Goal: Communication & Community: Share content

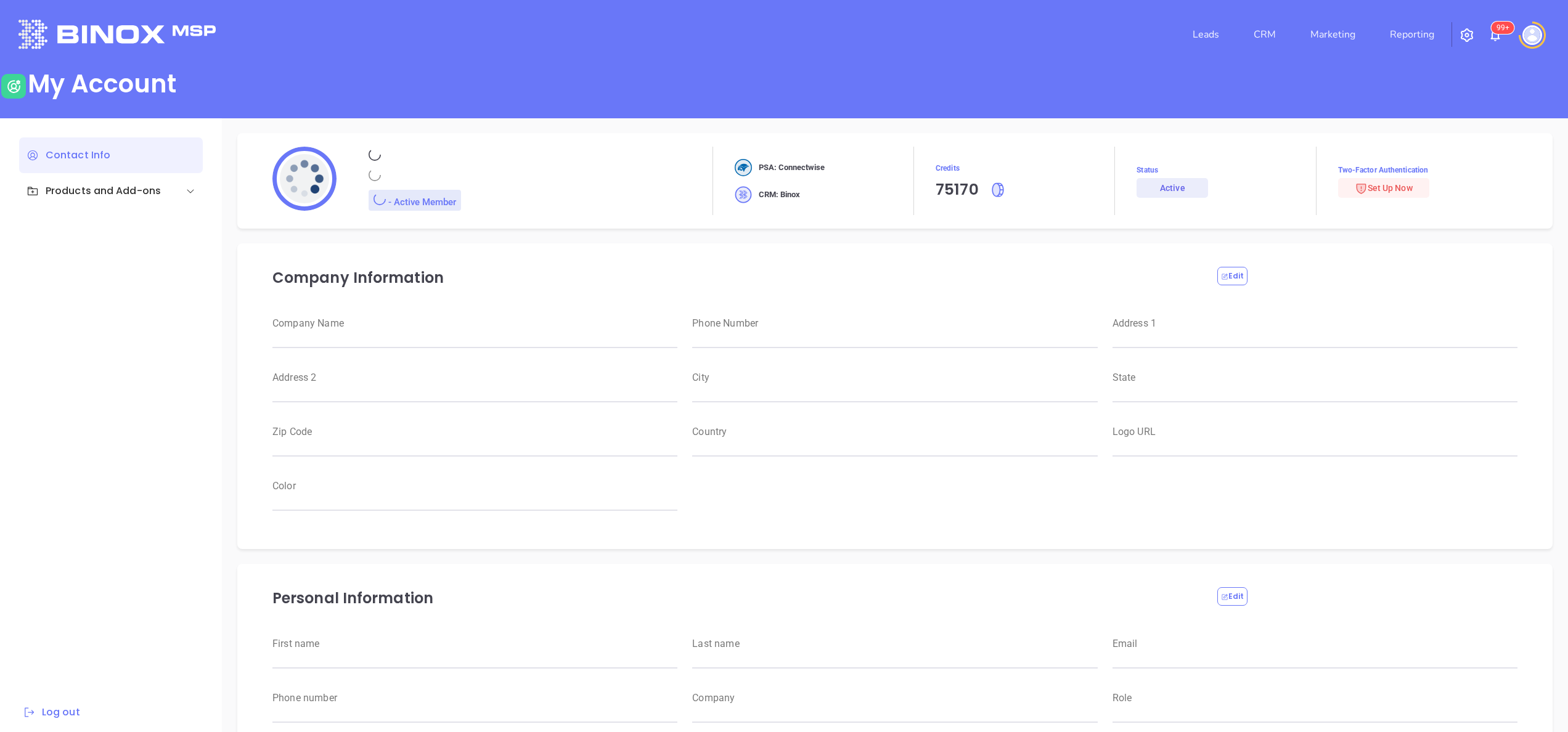
type input "Motiva Networks"
type input "[PHONE_NUMBER]"
type input "[STREET_ADDRESS]"
type input "[GEOGRAPHIC_DATA]"
type input "[US_STATE]"
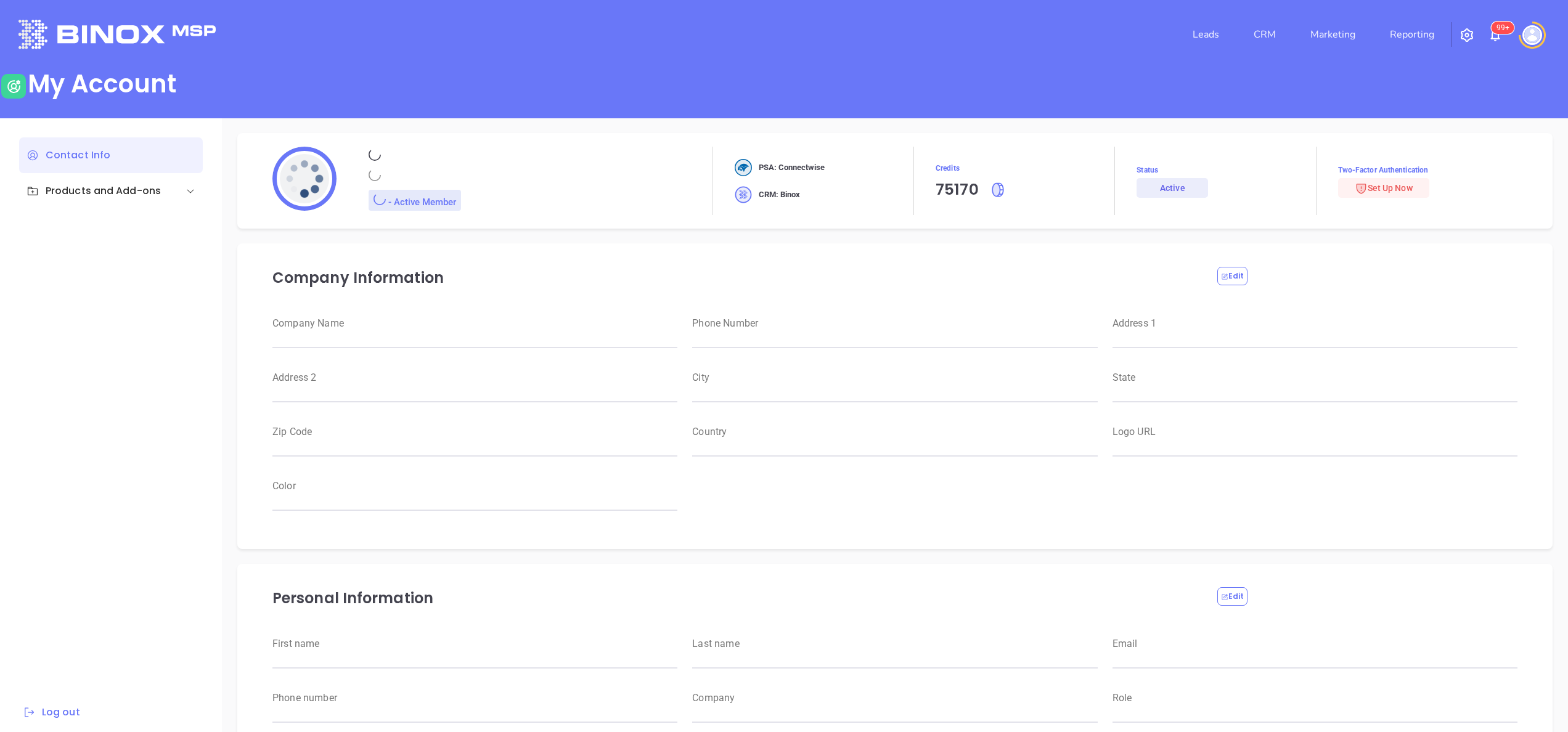
type input "11530"
type input "USA"
type input "https://motiva.net/wp-content/uploads/2024/02/Motiva-Networks-High-DPI.png"
type input "#007aff"
type input "[PERSON_NAME]"
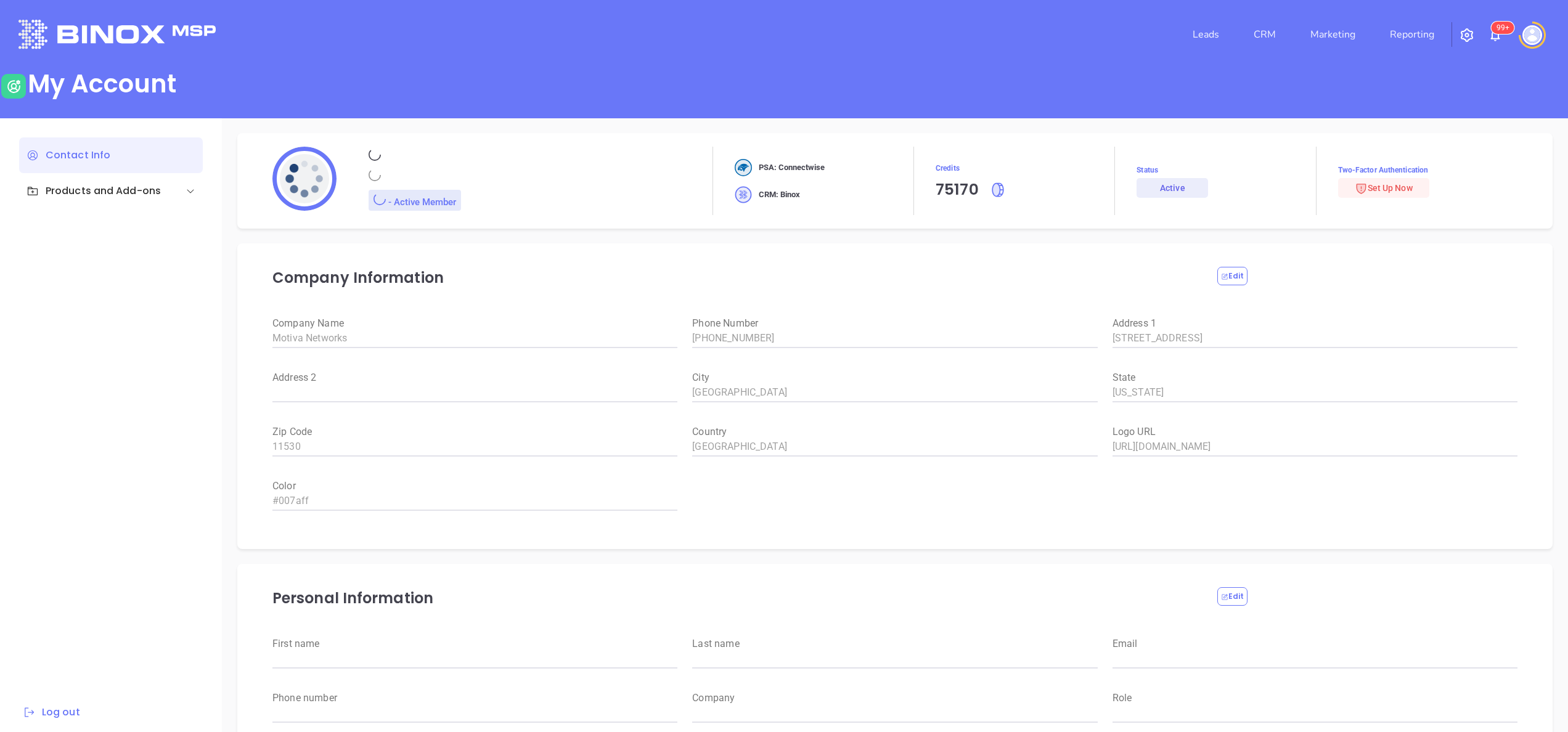
type input "[PERSON_NAME]"
type input "anabell@motiva.net"
type input "6465510554"
type input "Motiva Networks"
type input "Marketing"
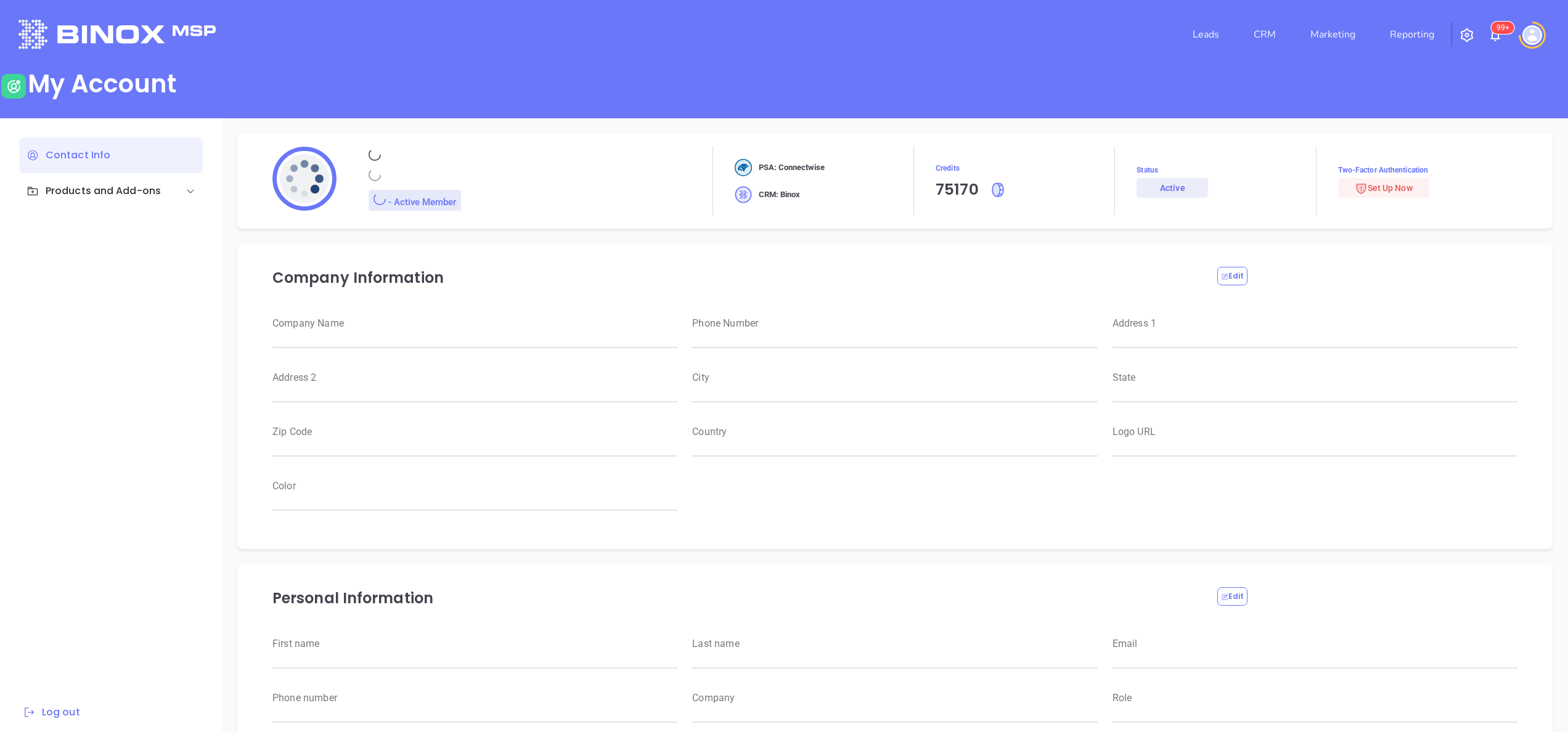
type input "[PERSON_NAME]"
type input "anabell@motiva.net"
type input "6465510554"
type input "Motiva Networks"
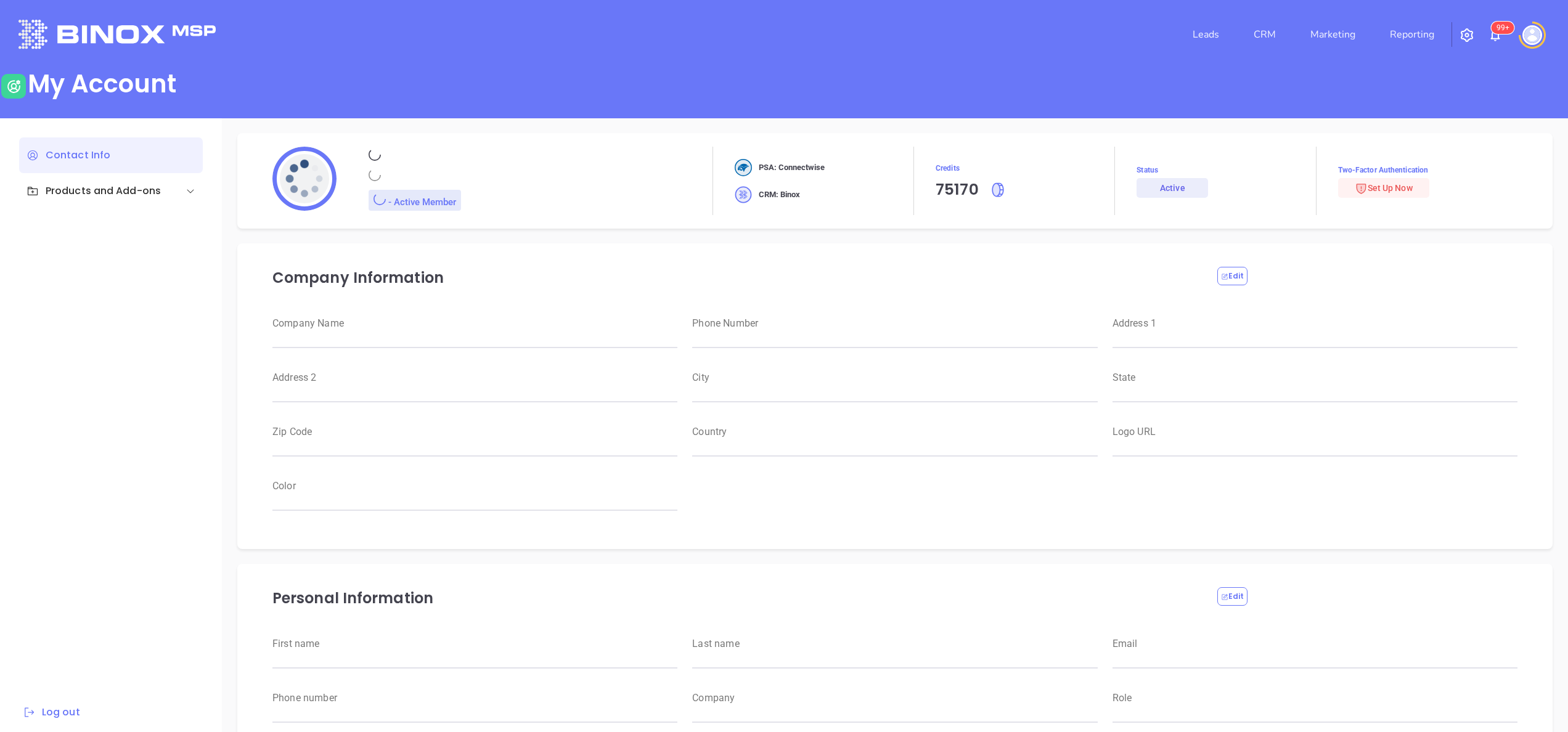
type input "Marketing"
type input "Motiva Networks"
type input "(646) 374-1820"
type input "1100 Franklin Avenue"
type input "Garden City"
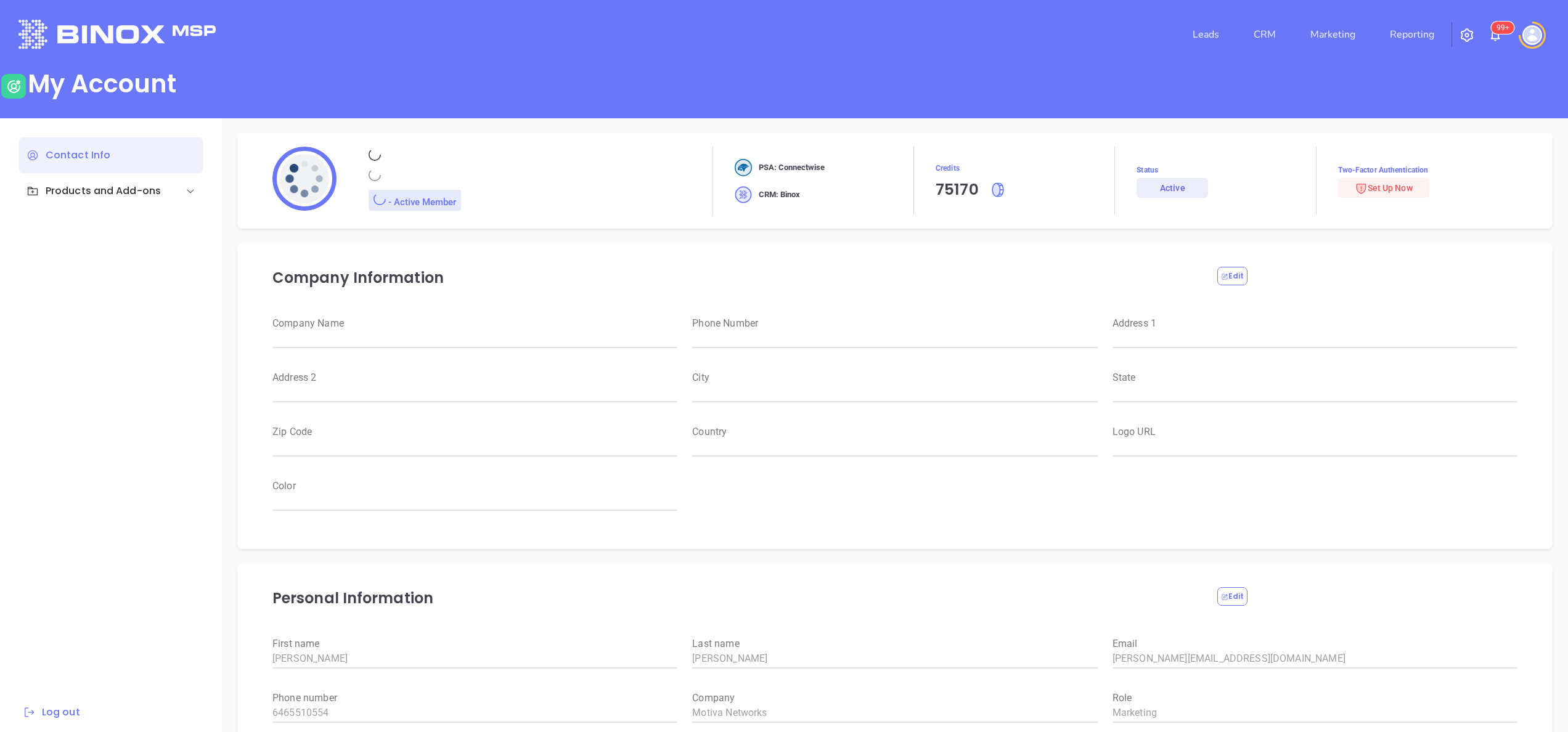
type input "[US_STATE]"
type input "11530"
type input "USA"
type input "https://motiva.net/wp-content/uploads/2024/02/Motiva-Networks-High-DPI.png"
type input "#007aff"
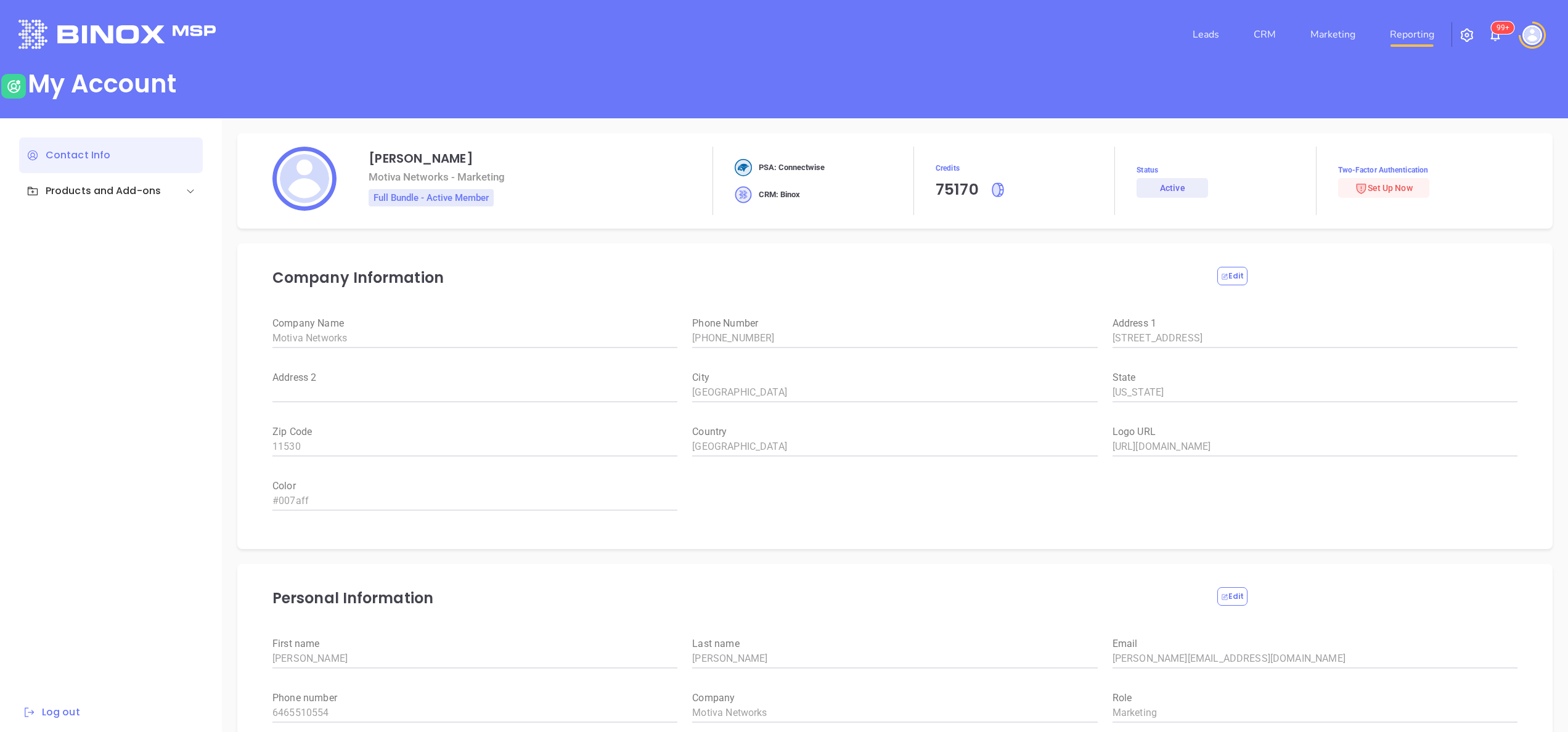
click at [1414, 33] on link "Reporting" at bounding box center [1412, 34] width 54 height 24
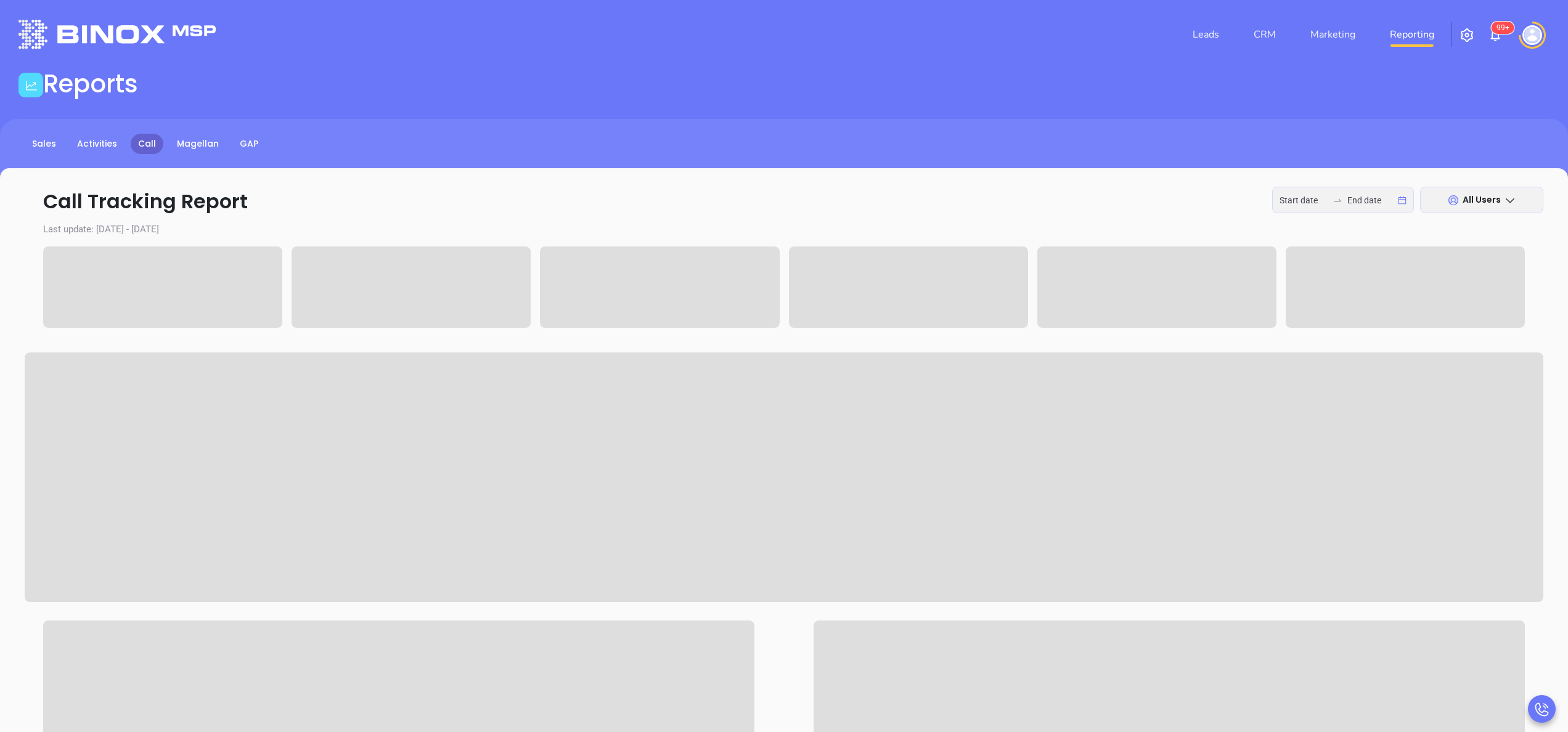
type input "2025-09-22"
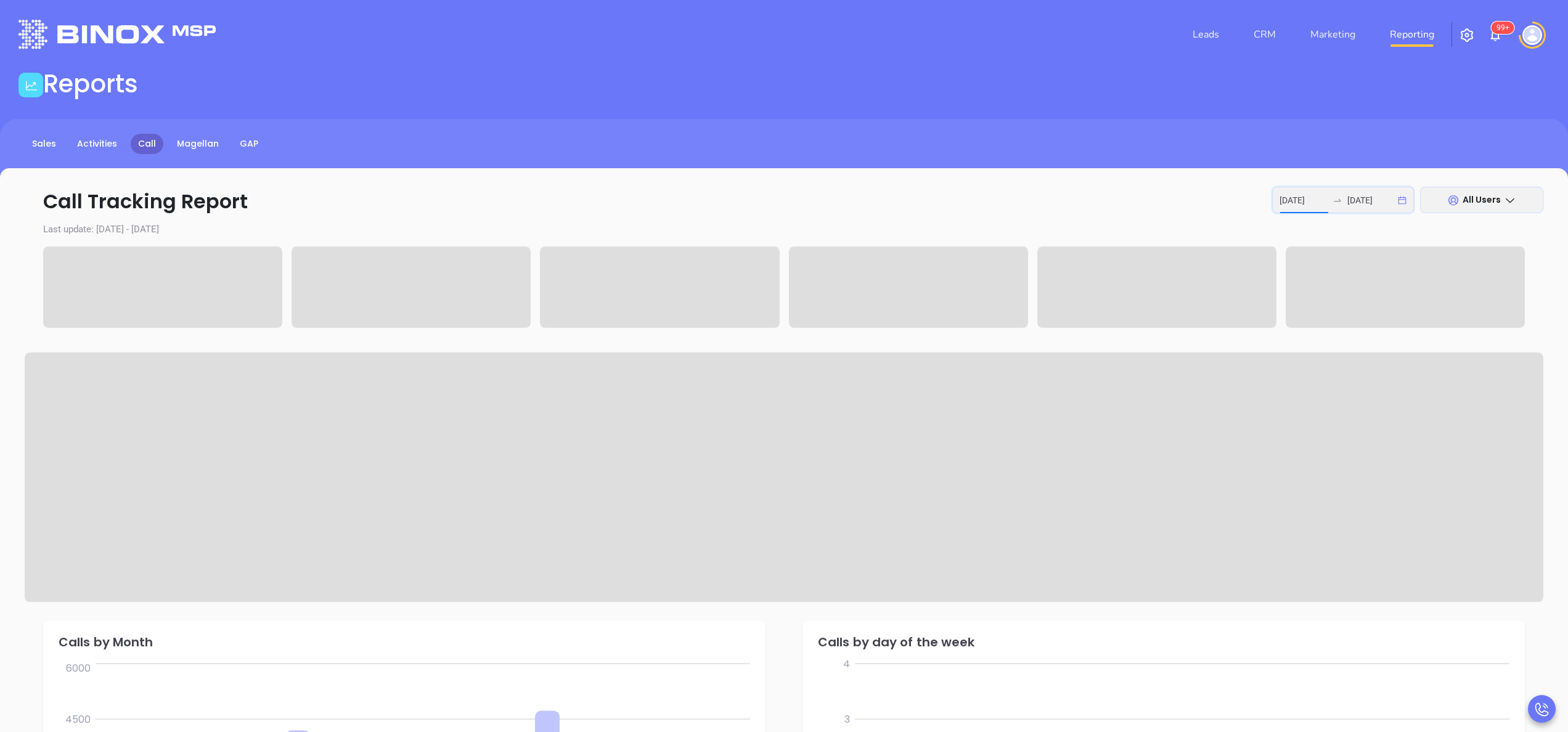
click at [1313, 199] on input "2025-09-22" at bounding box center [1303, 199] width 48 height 13
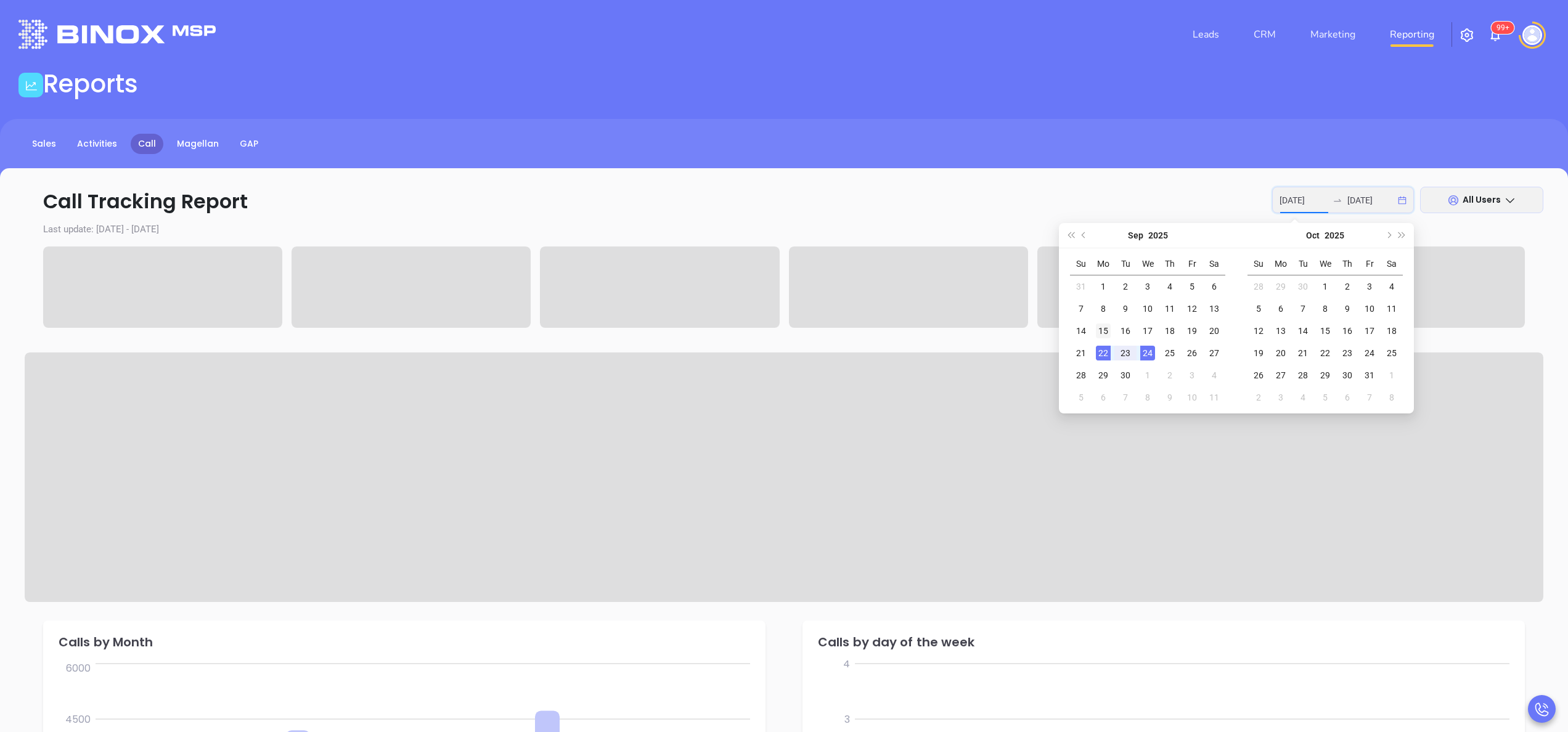
type input "2025-09-15"
click at [1103, 333] on div "15" at bounding box center [1103, 331] width 15 height 15
type input "2025-09-19"
click at [1186, 336] on div "19" at bounding box center [1192, 331] width 15 height 15
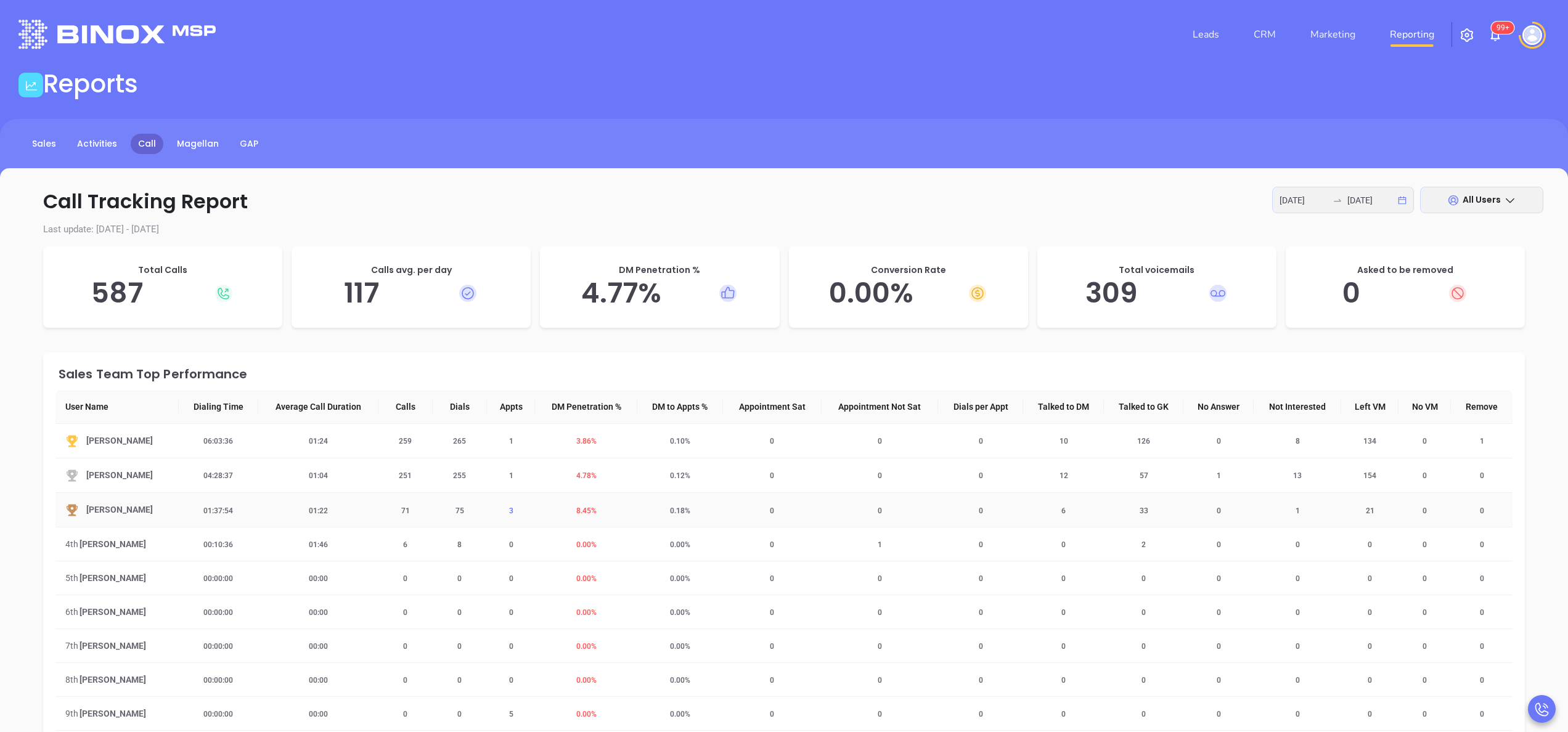
click at [508, 511] on span "3" at bounding box center [511, 511] width 19 height 9
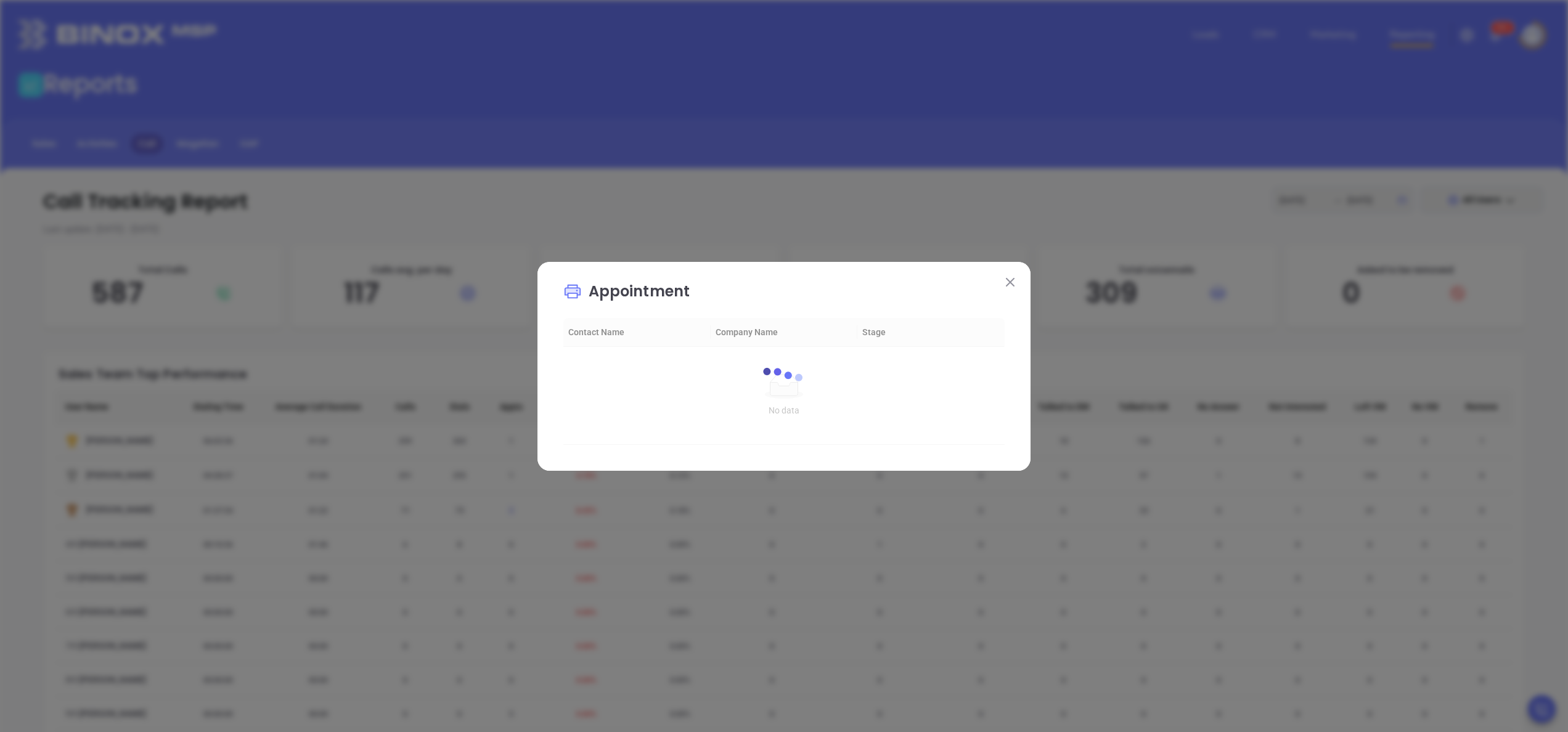
click at [508, 511] on div "Appointment loading Contact Name Company Name Stage No data No data loading" at bounding box center [784, 366] width 1568 height 732
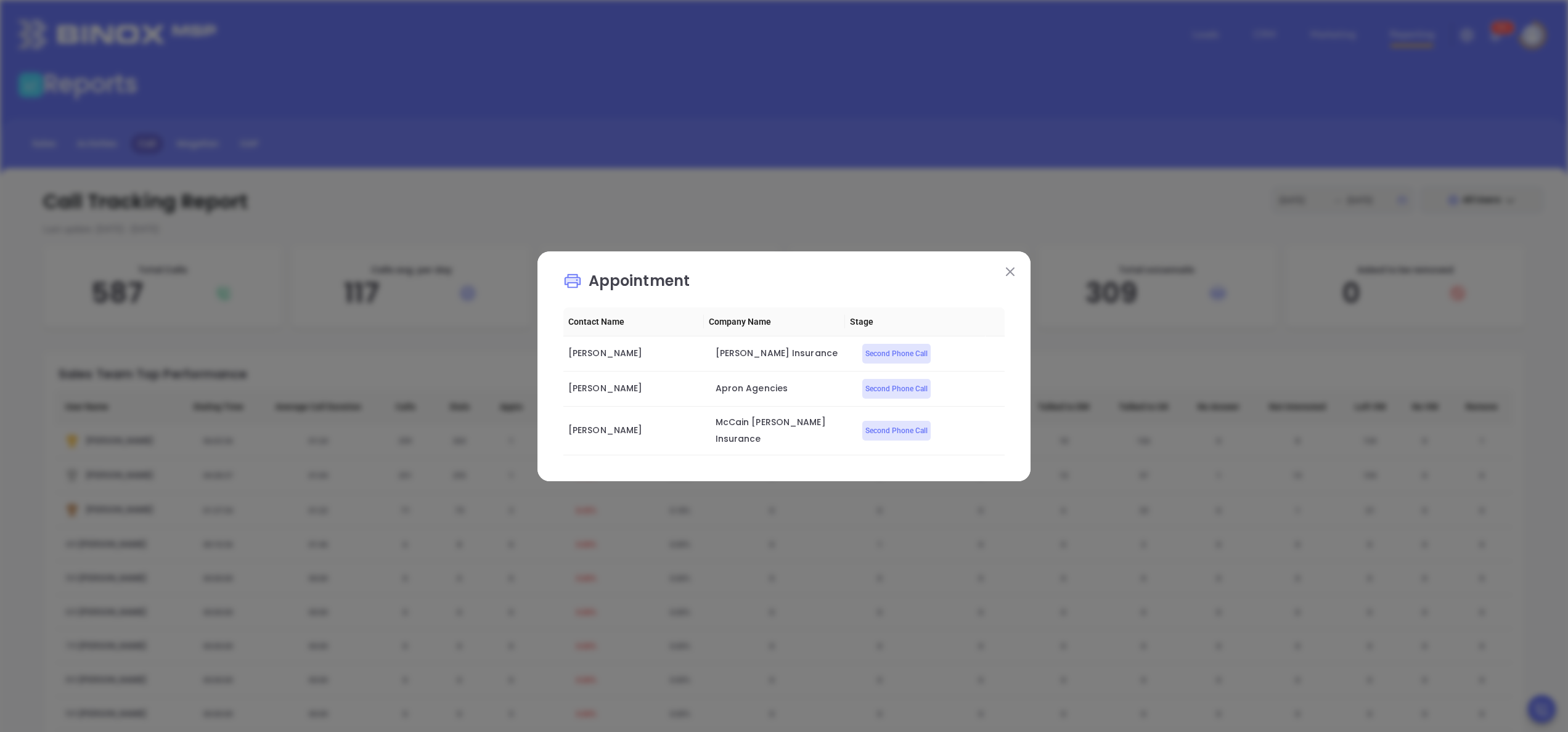
click at [1014, 276] on img at bounding box center [1009, 272] width 9 height 9
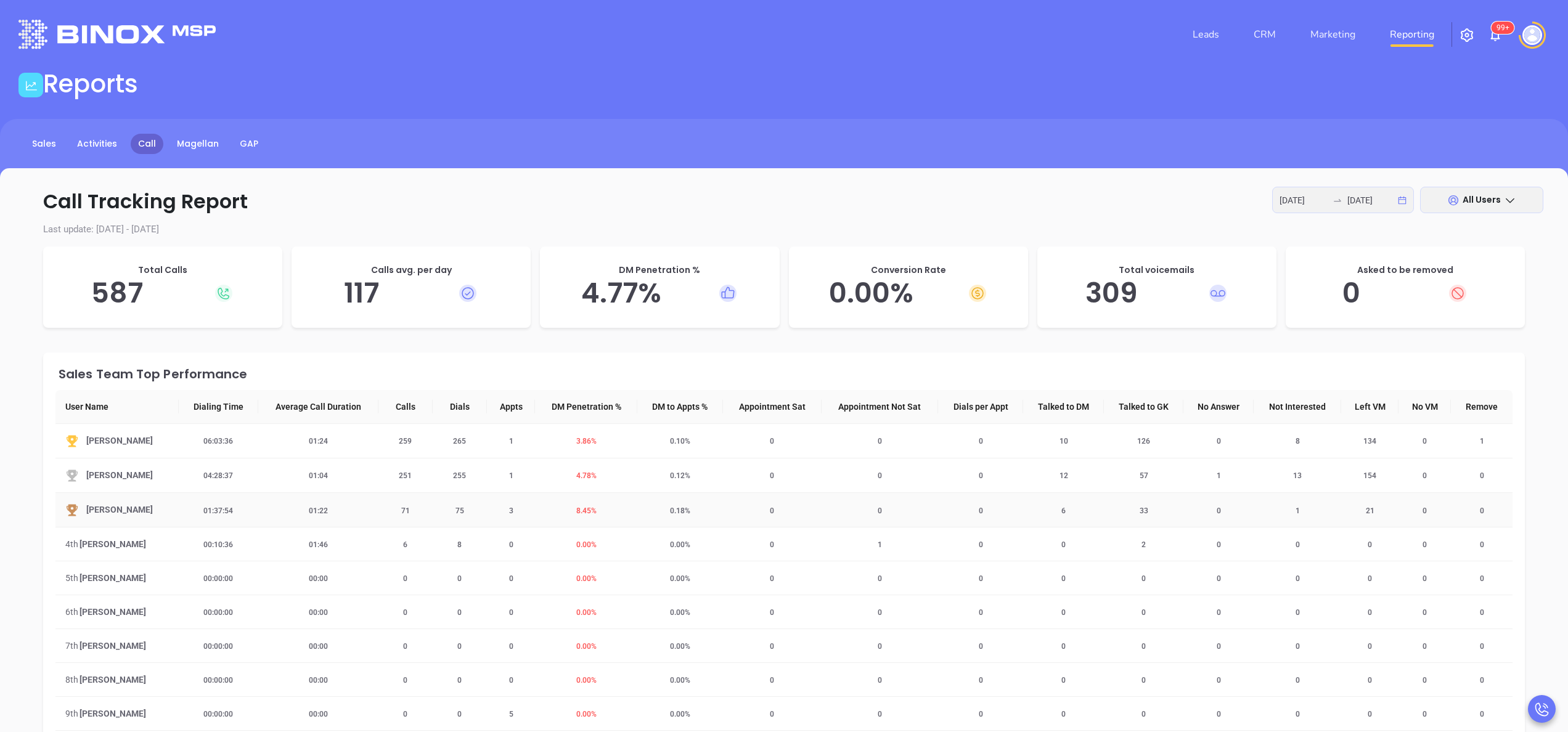
click at [581, 511] on span "8.45 %" at bounding box center [586, 511] width 35 height 9
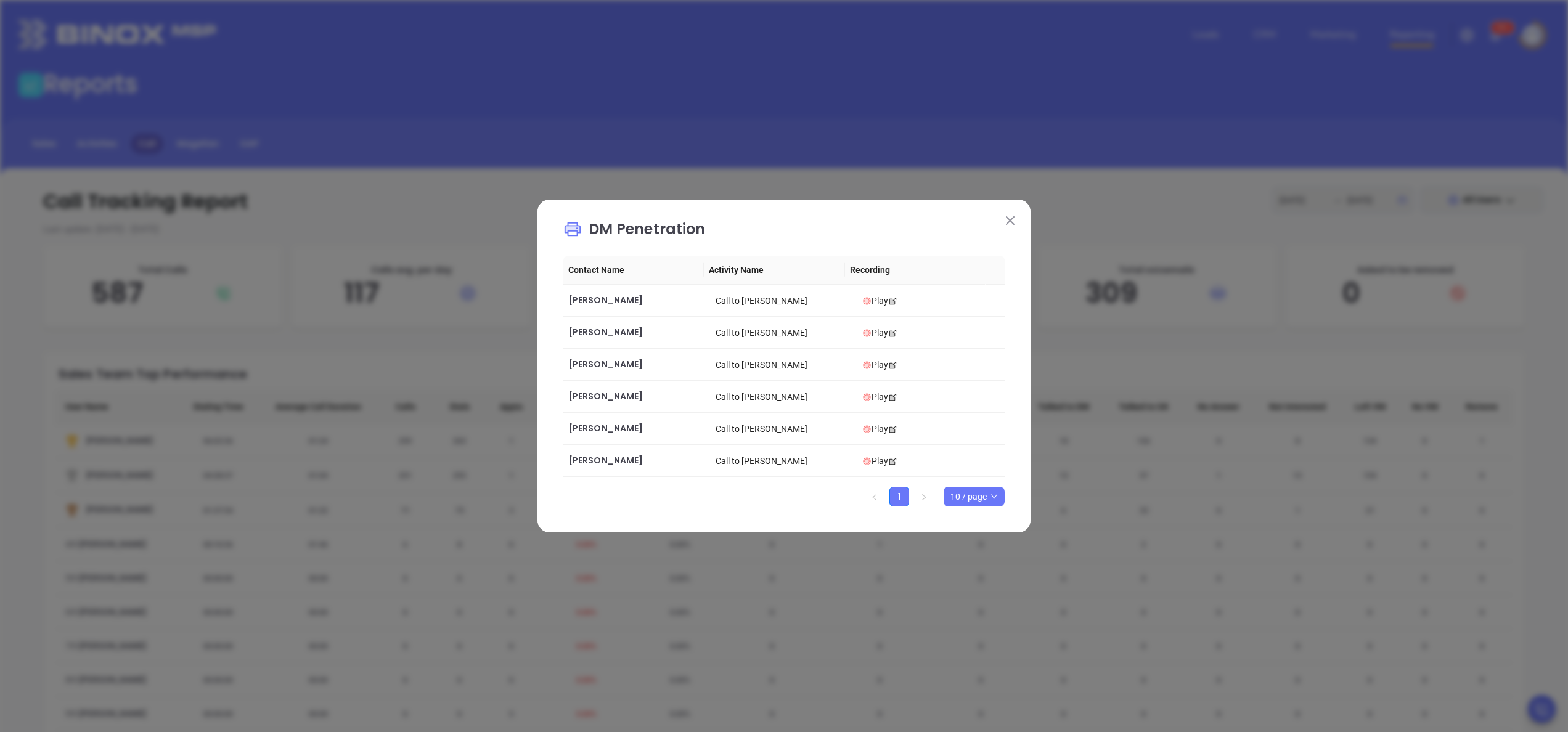
click at [1009, 218] on img at bounding box center [1009, 220] width 9 height 9
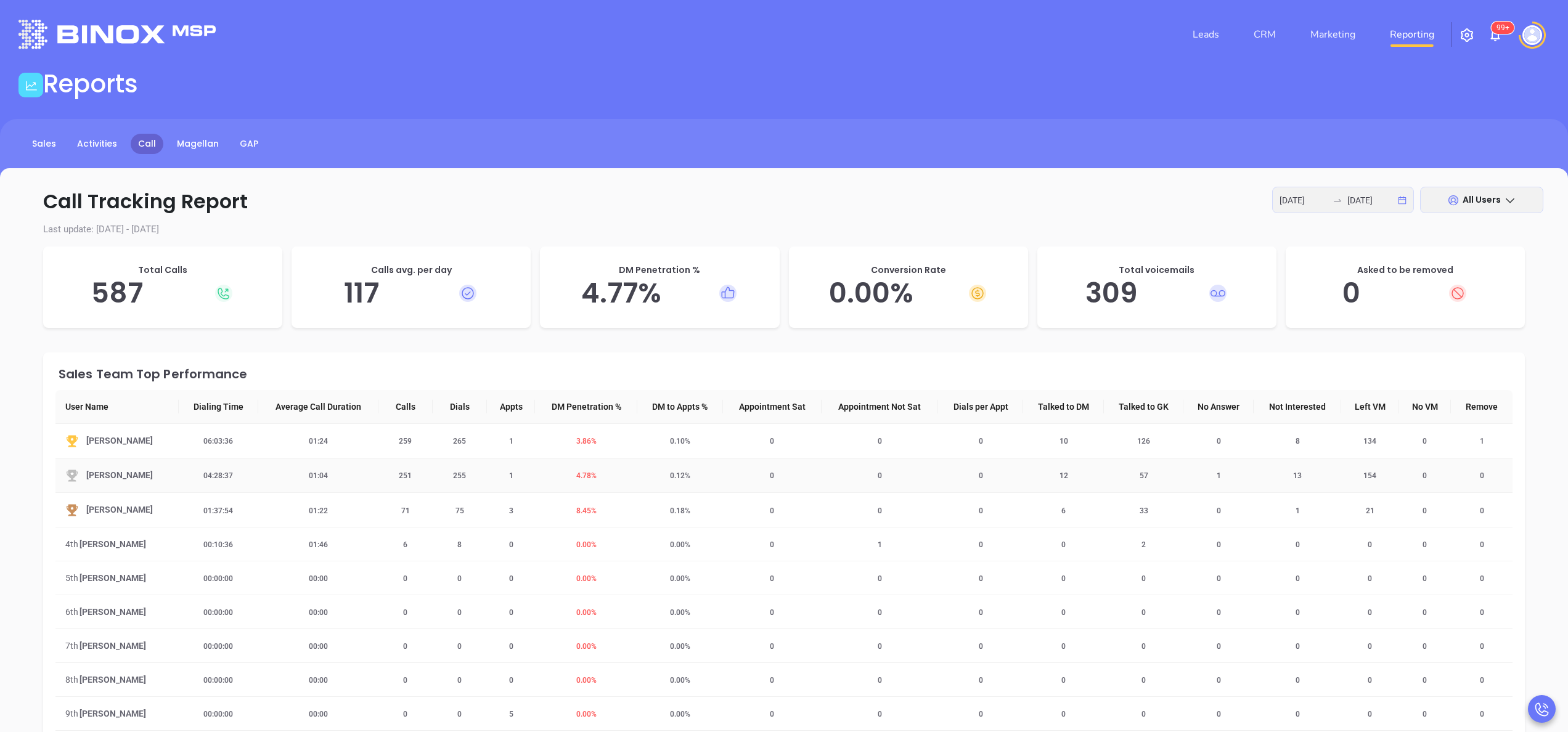
click at [593, 476] on span "4.78 %" at bounding box center [586, 475] width 35 height 9
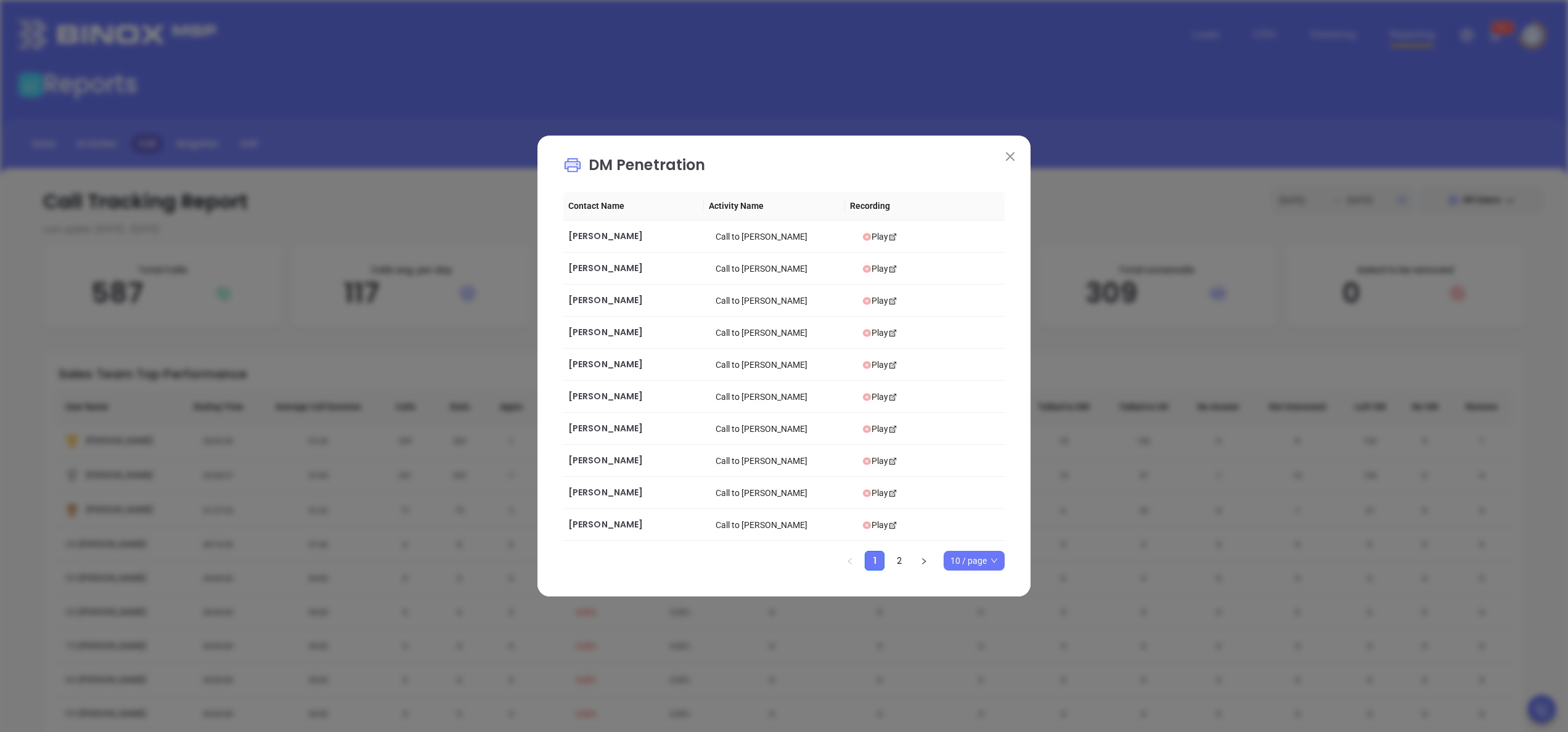
click at [1007, 156] on img at bounding box center [1009, 156] width 9 height 9
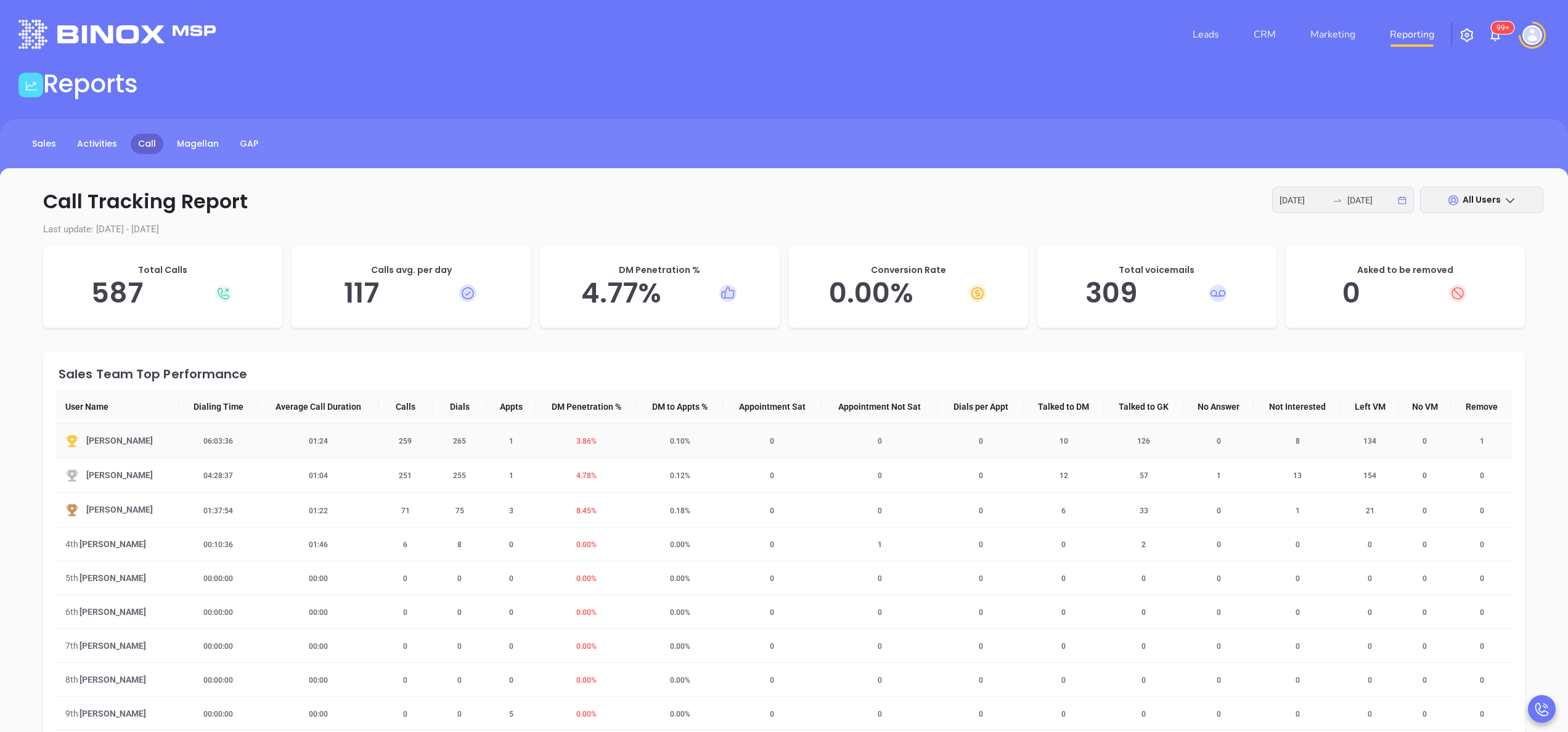
click at [578, 439] on span "3.86 %" at bounding box center [586, 441] width 35 height 9
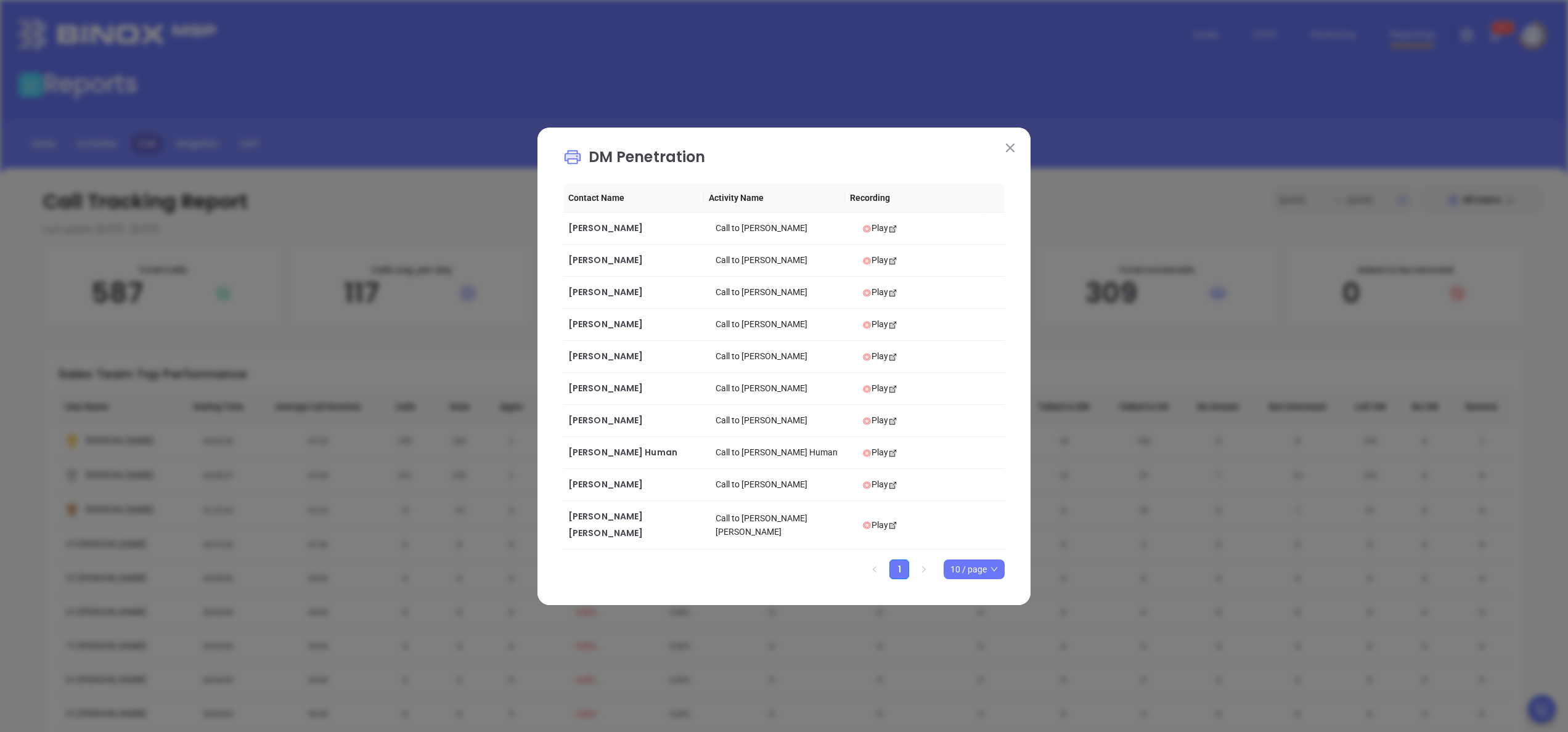
click at [1009, 152] on img at bounding box center [1009, 148] width 9 height 9
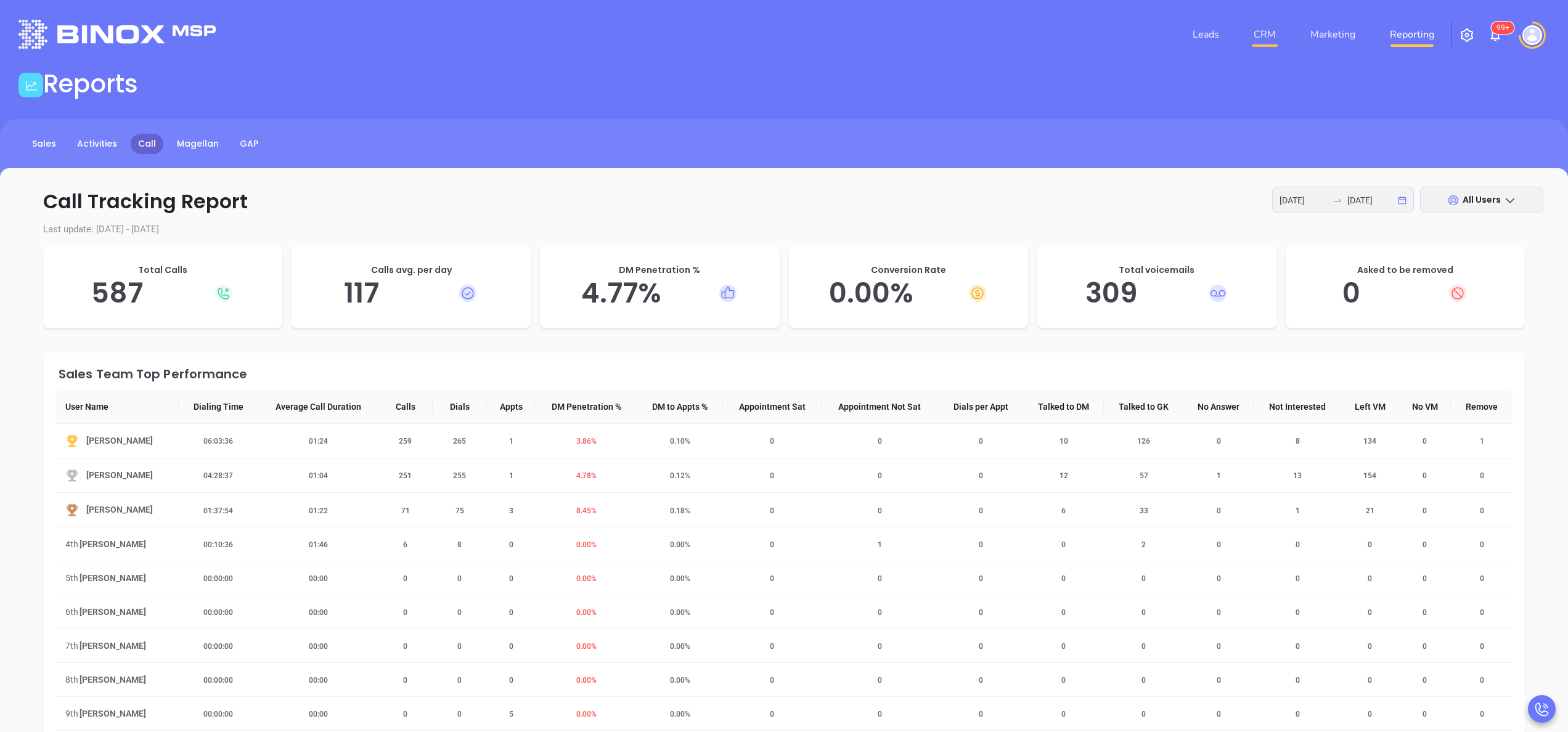
click at [1269, 28] on link "CRM" at bounding box center [1265, 34] width 32 height 24
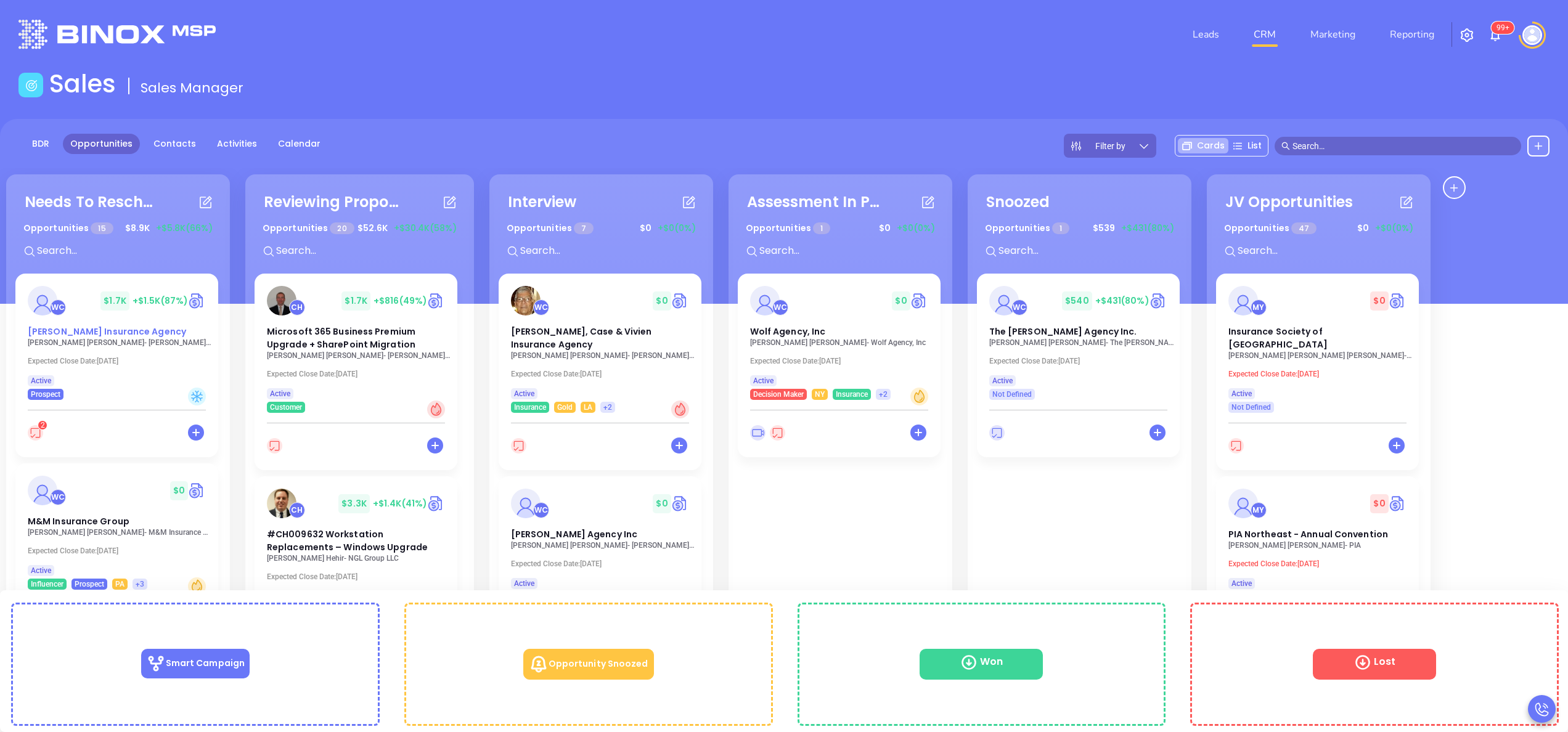
click at [134, 336] on span "[PERSON_NAME] Insurance Agency" at bounding box center [107, 331] width 159 height 13
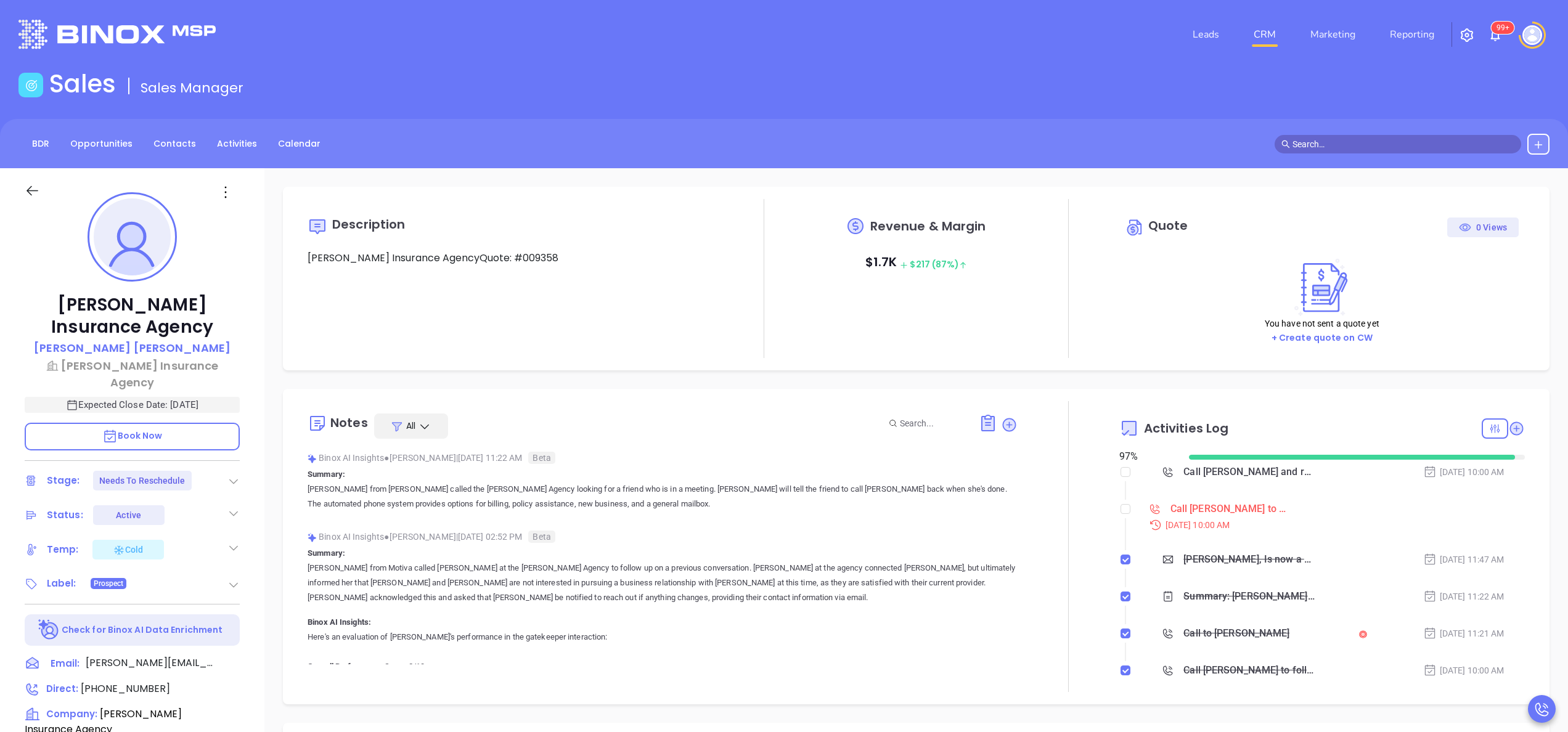
scroll to position [251, 0]
type input "[PERSON_NAME]"
click at [1510, 430] on icon at bounding box center [1516, 428] width 13 height 13
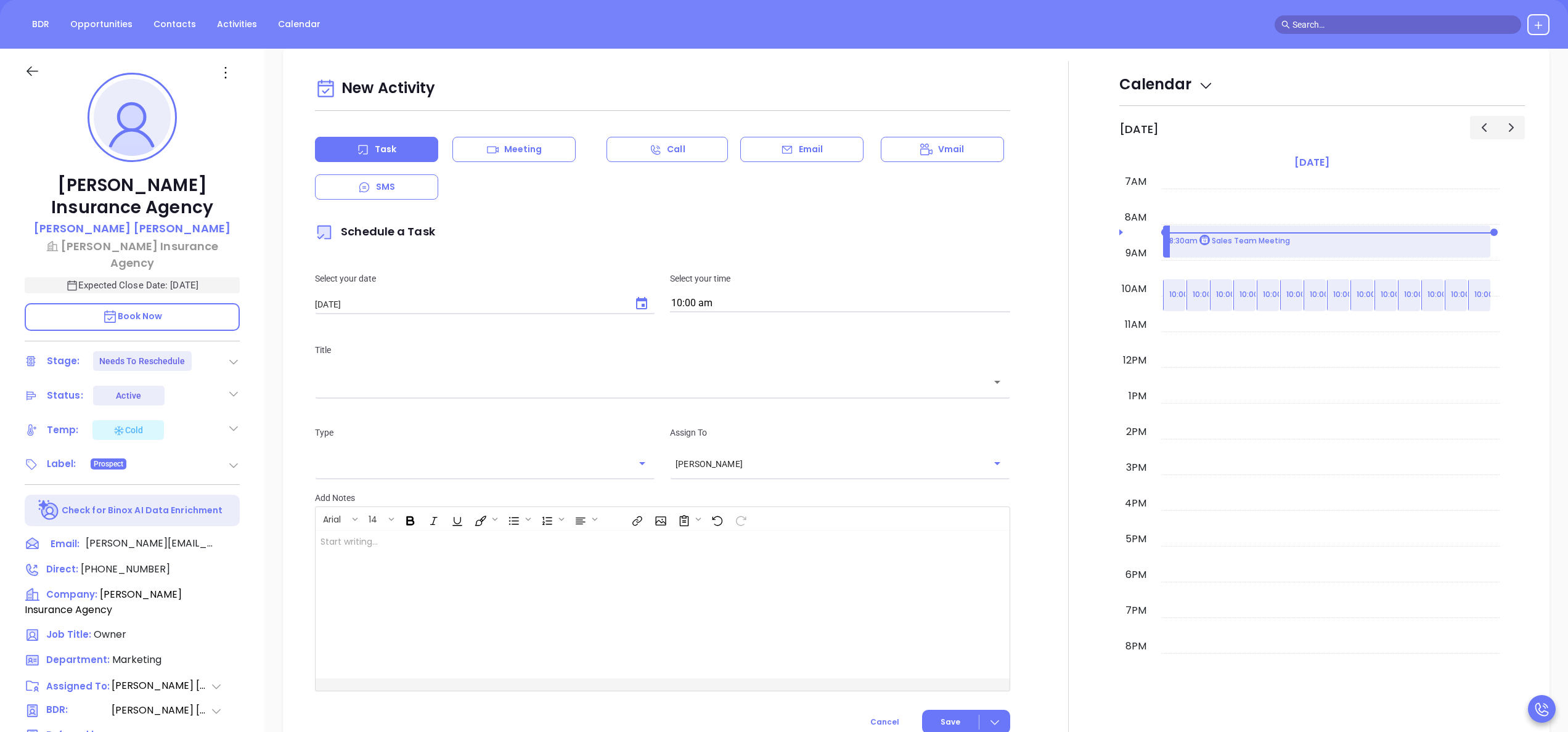
scroll to position [168, 0]
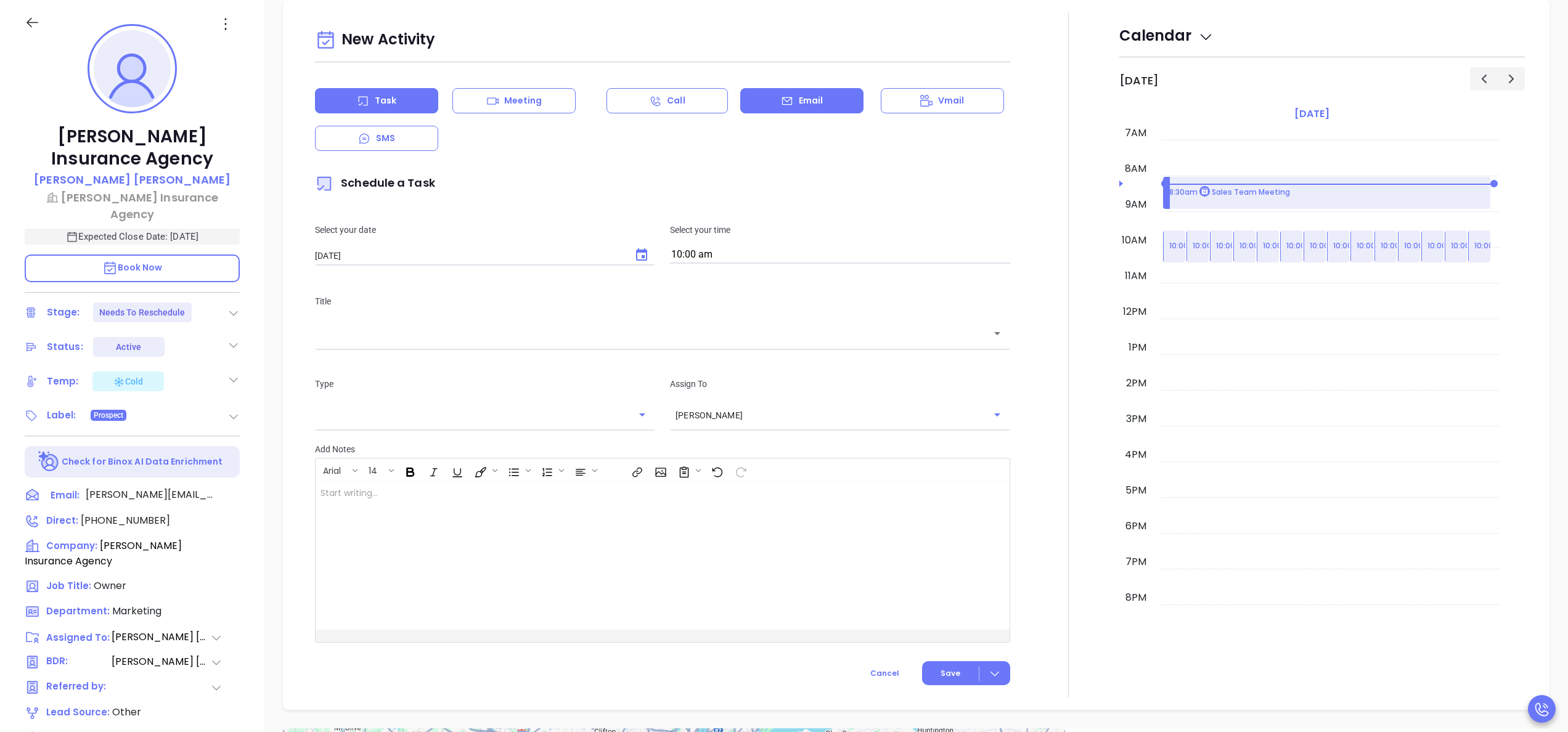
click at [773, 93] on div "Email" at bounding box center [801, 101] width 123 height 25
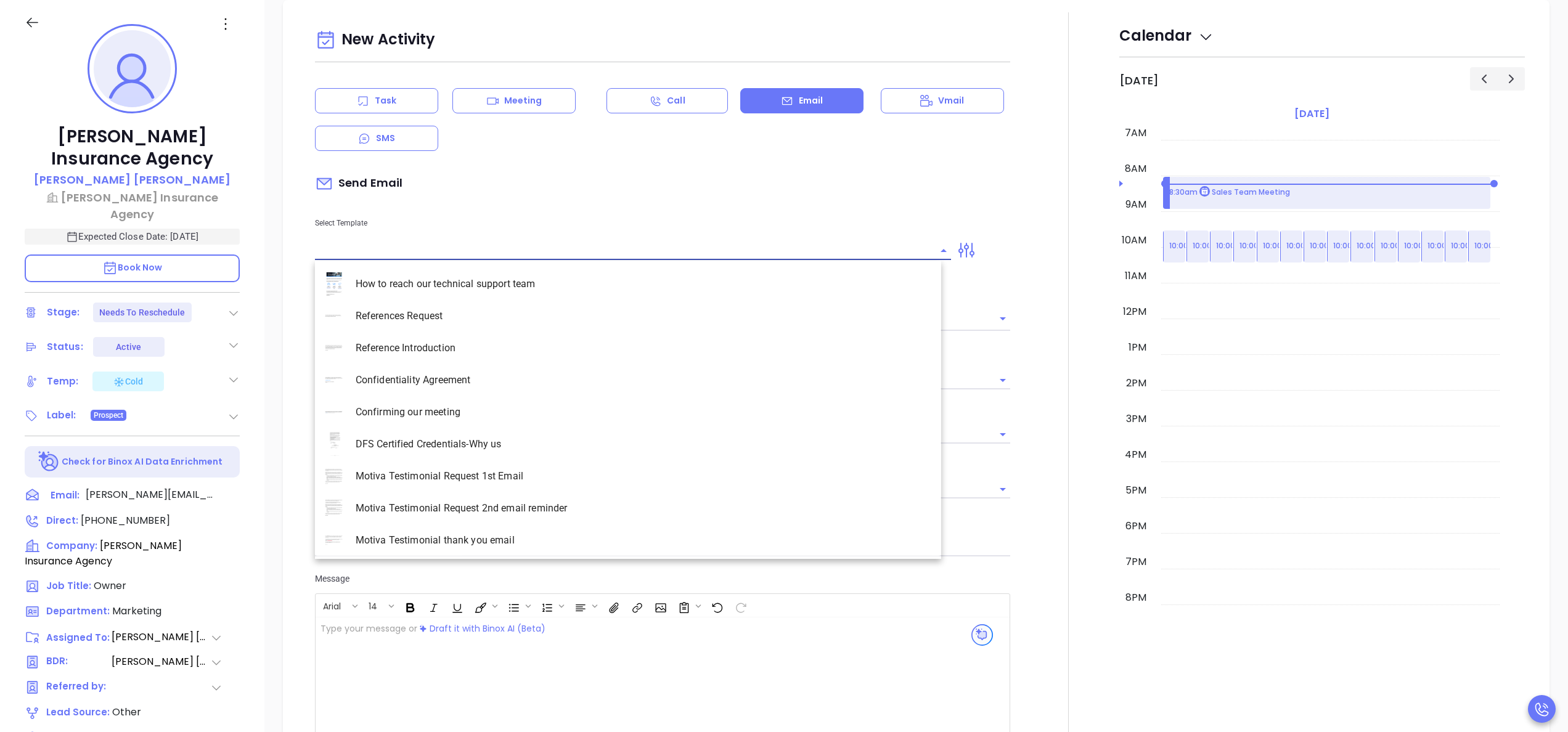
click at [528, 247] on input "text" at bounding box center [624, 251] width 617 height 18
type input "nc"
type input "[PERSON_NAME]"
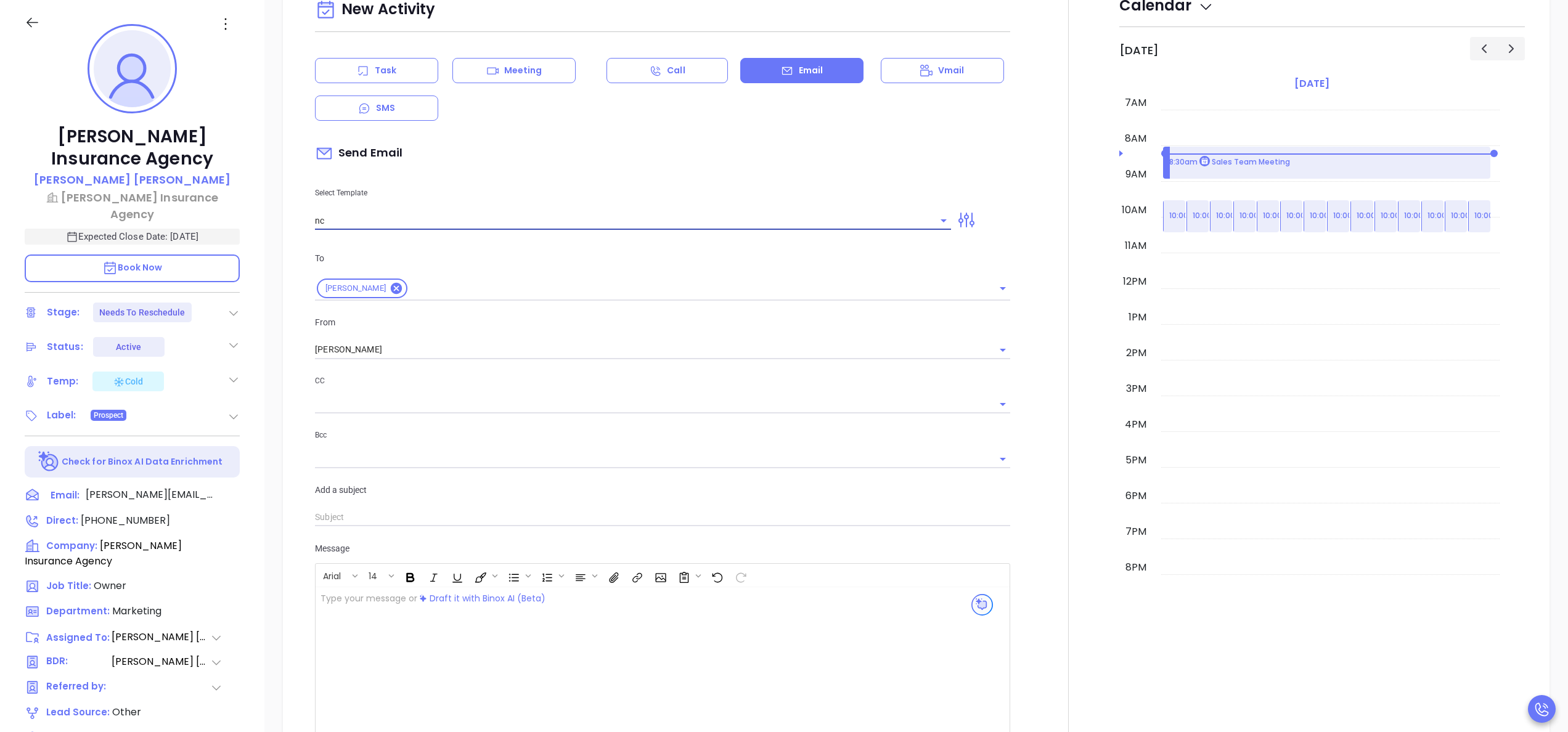
scroll to position [750, 0]
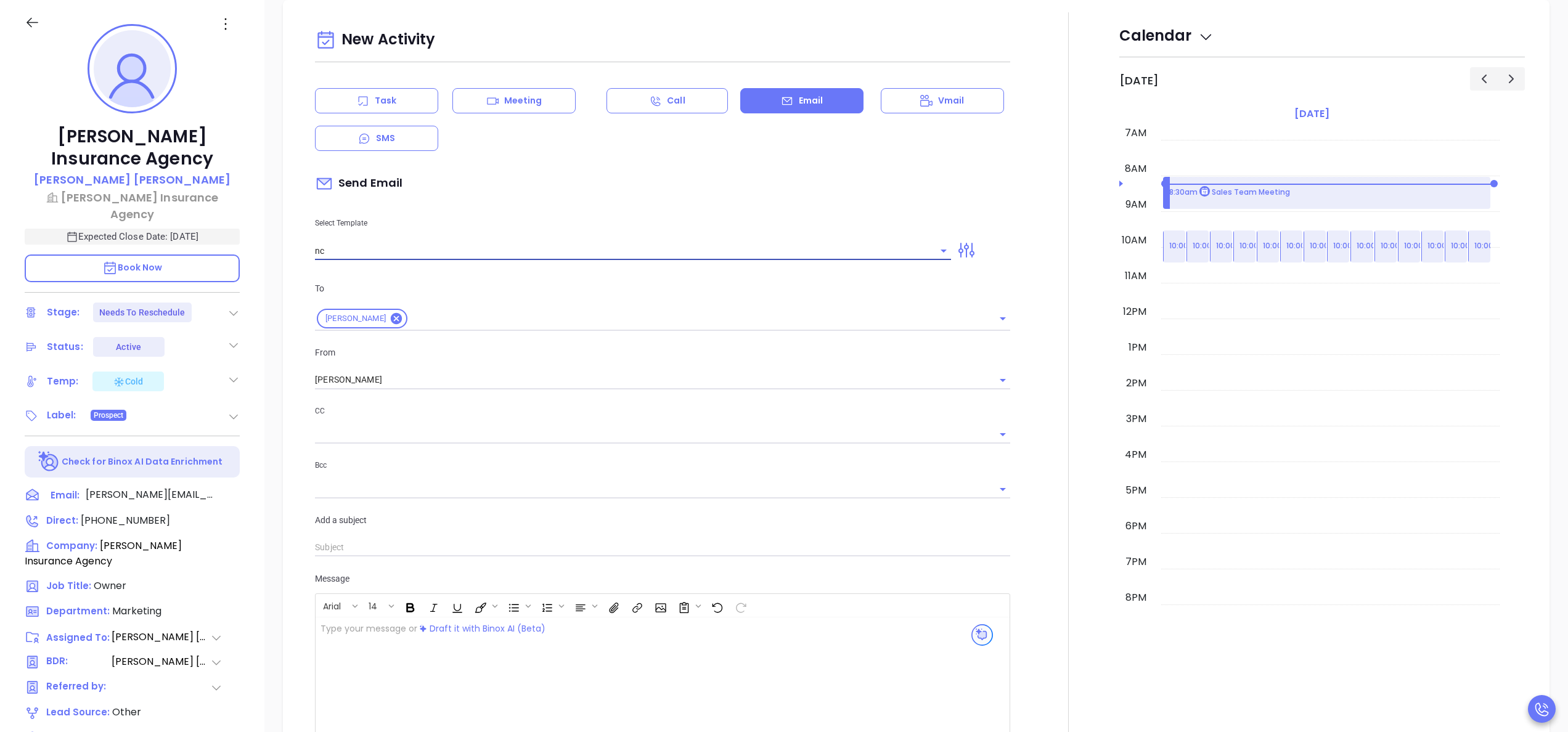
type input "n"
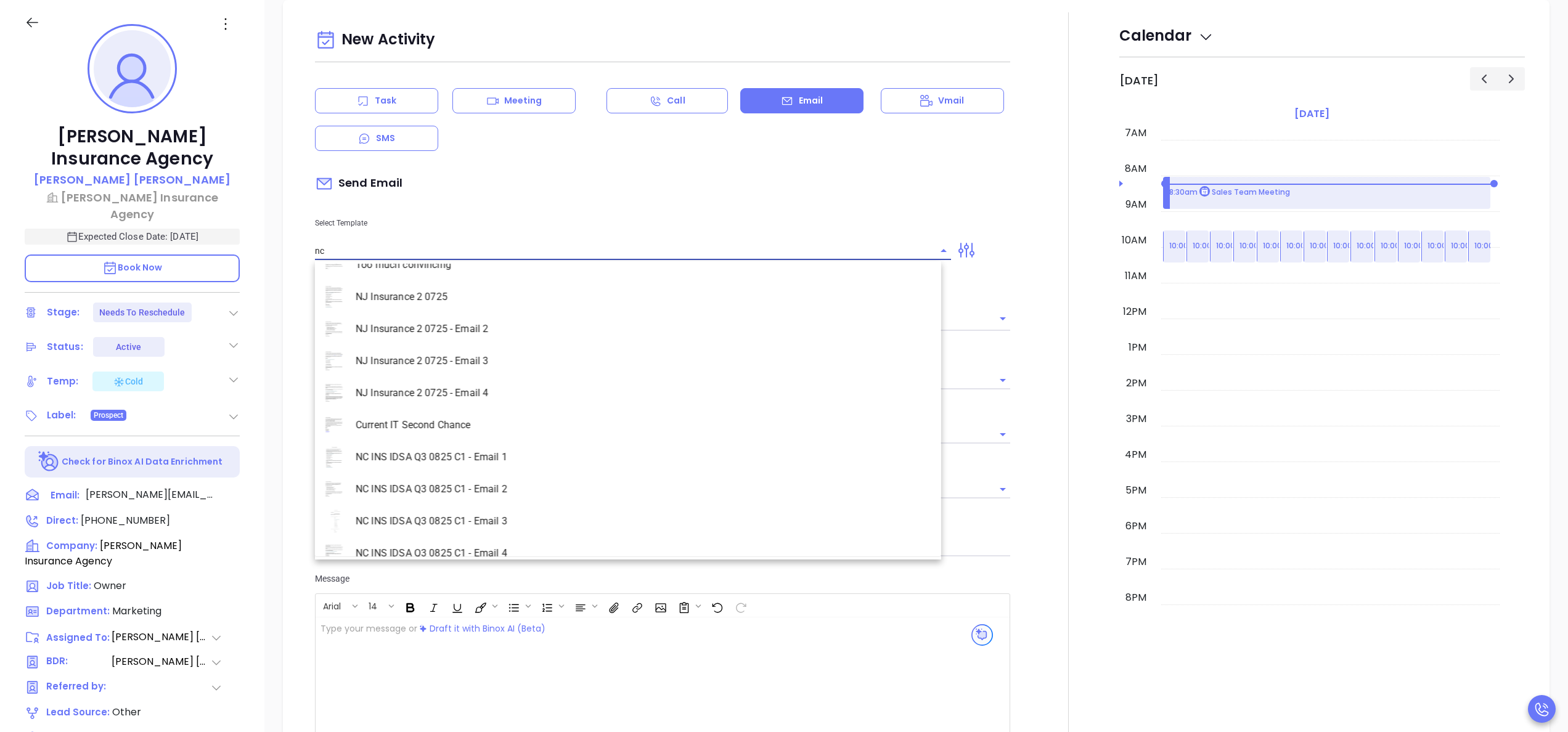
scroll to position [454, 0]
click at [516, 466] on li "NC INS IDSA Q3 0825 C1 - Email 2" at bounding box center [628, 471] width 626 height 32
type input "NC INS IDSA Q3 0825 C1 - Email 2"
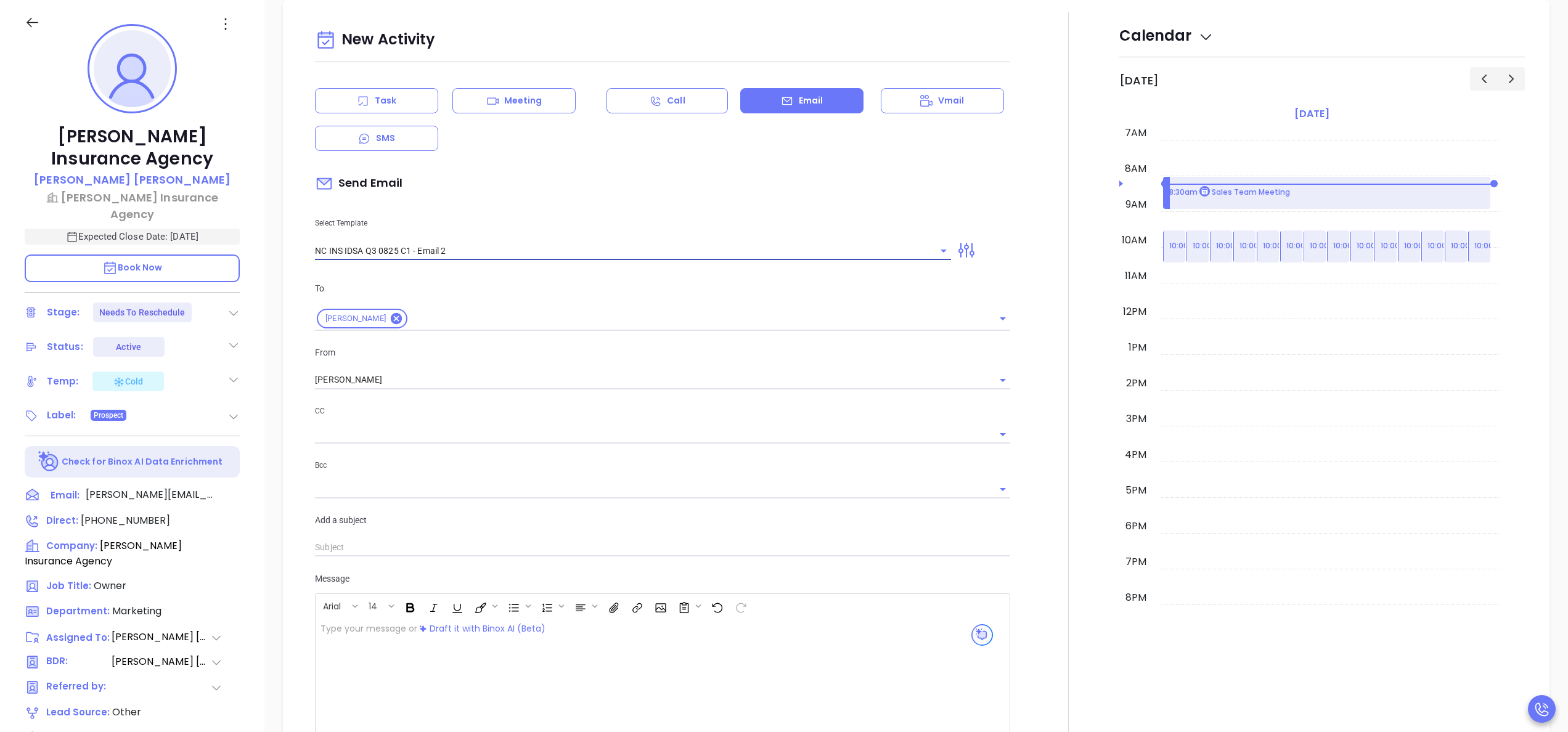
type input "Can your IT partner prove you're covered?"
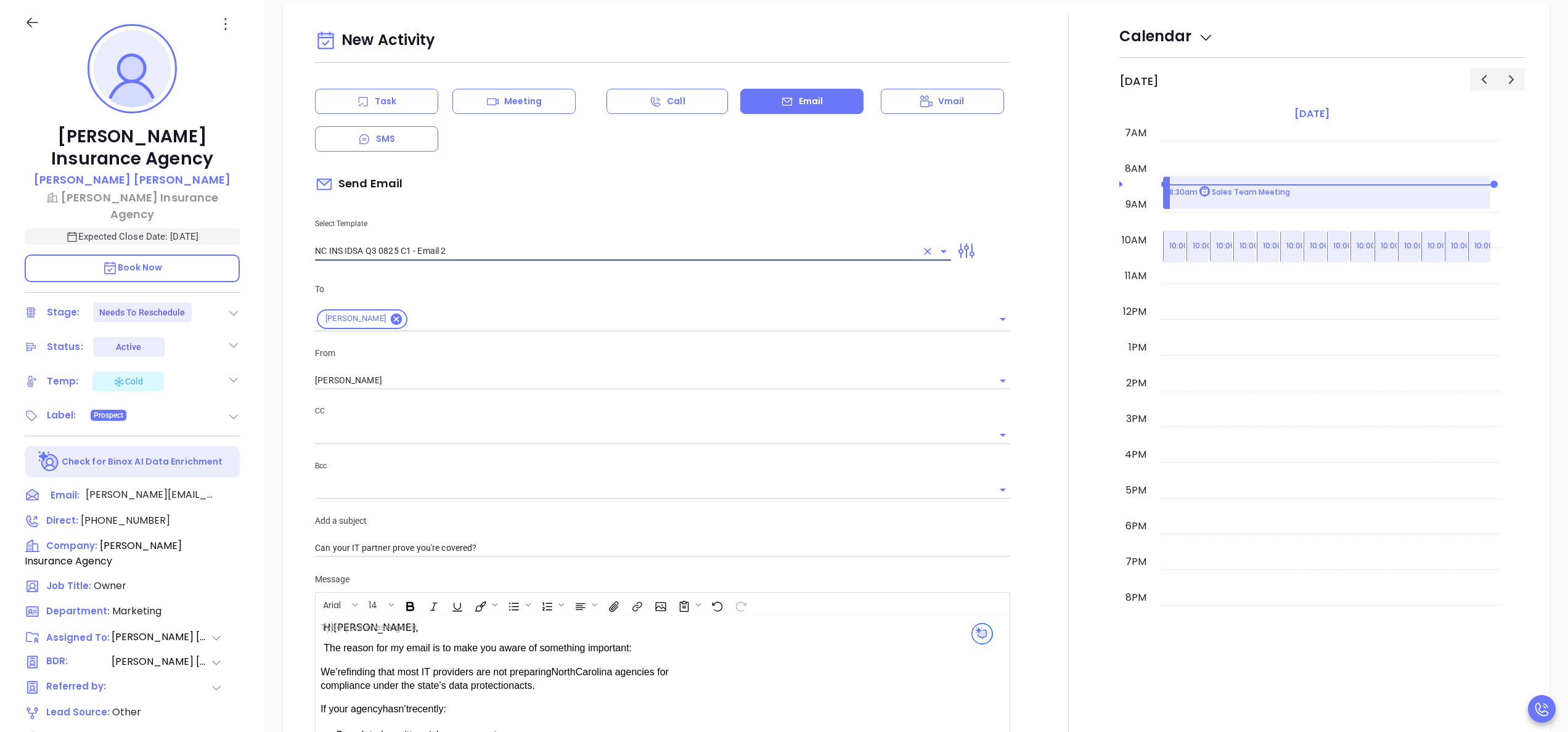
scroll to position [751, 0]
click at [1005, 457] on div "CC Bcc" at bounding box center [663, 458] width 710 height 109
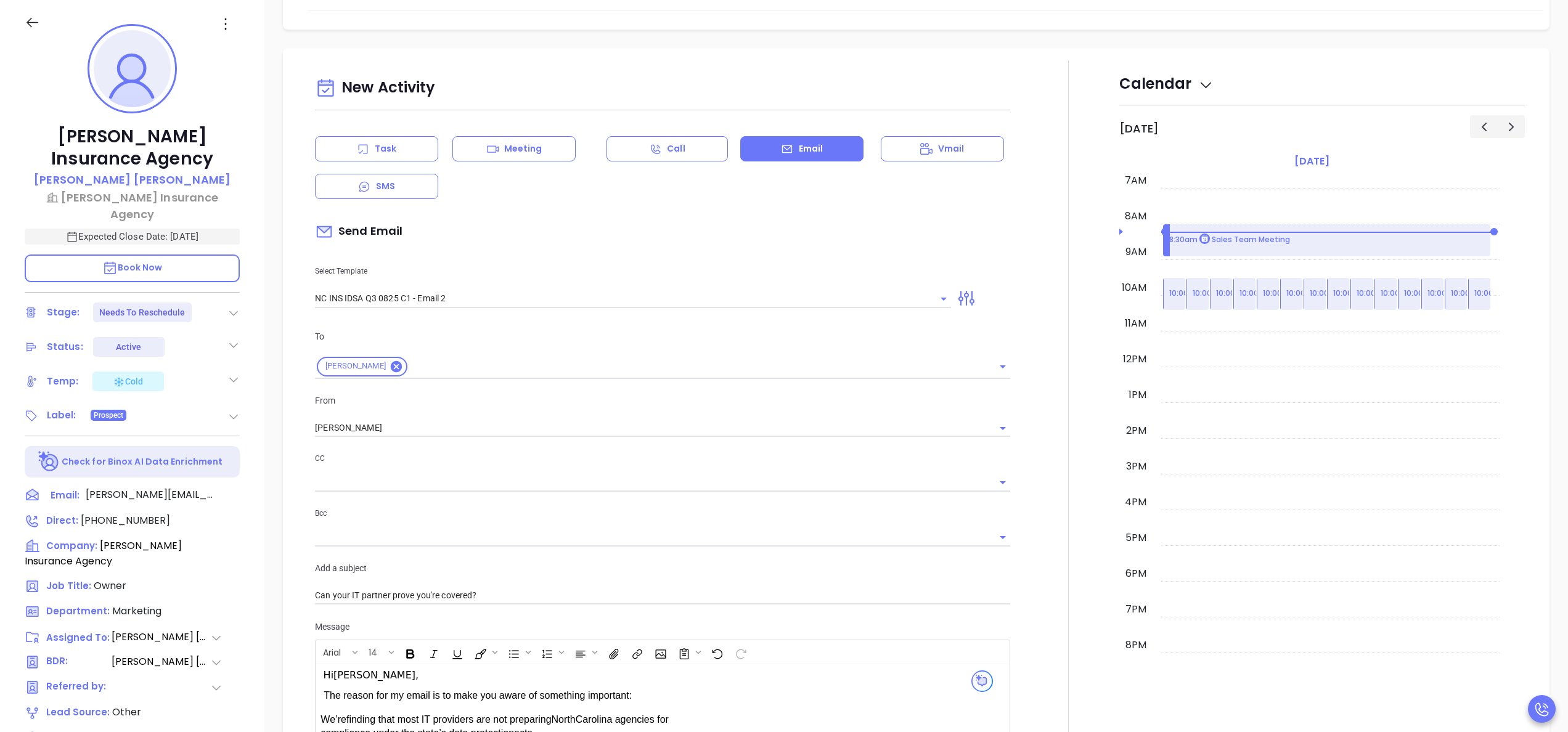
scroll to position [701, 0]
click at [919, 301] on button "Clear" at bounding box center [928, 300] width 17 height 17
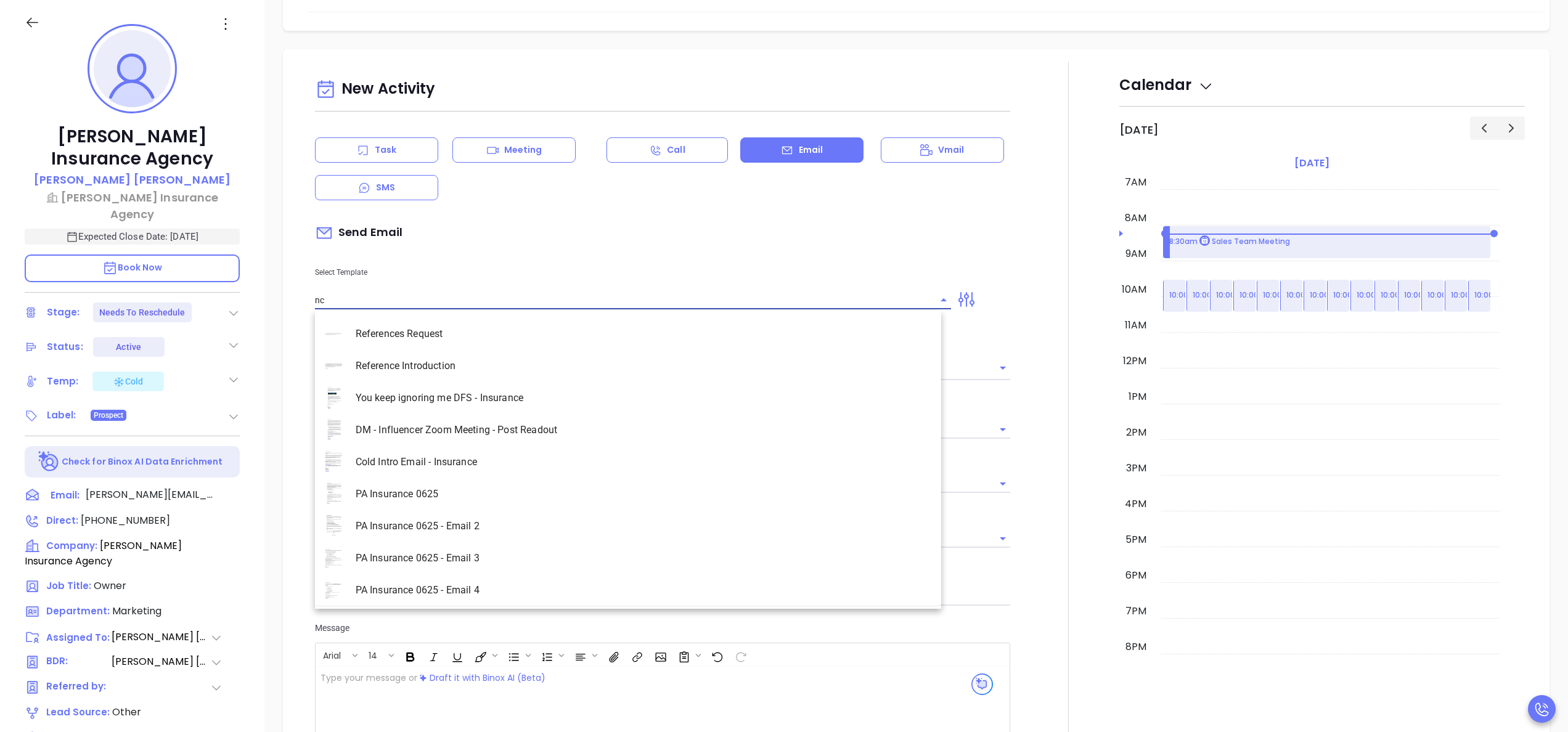
scroll to position [454, 0]
click at [474, 556] on li "NC INS IDSA Q3 0825 C1 - Email 3" at bounding box center [628, 552] width 626 height 32
type input "NC INS IDSA Q3 0825 C1 - Email 3"
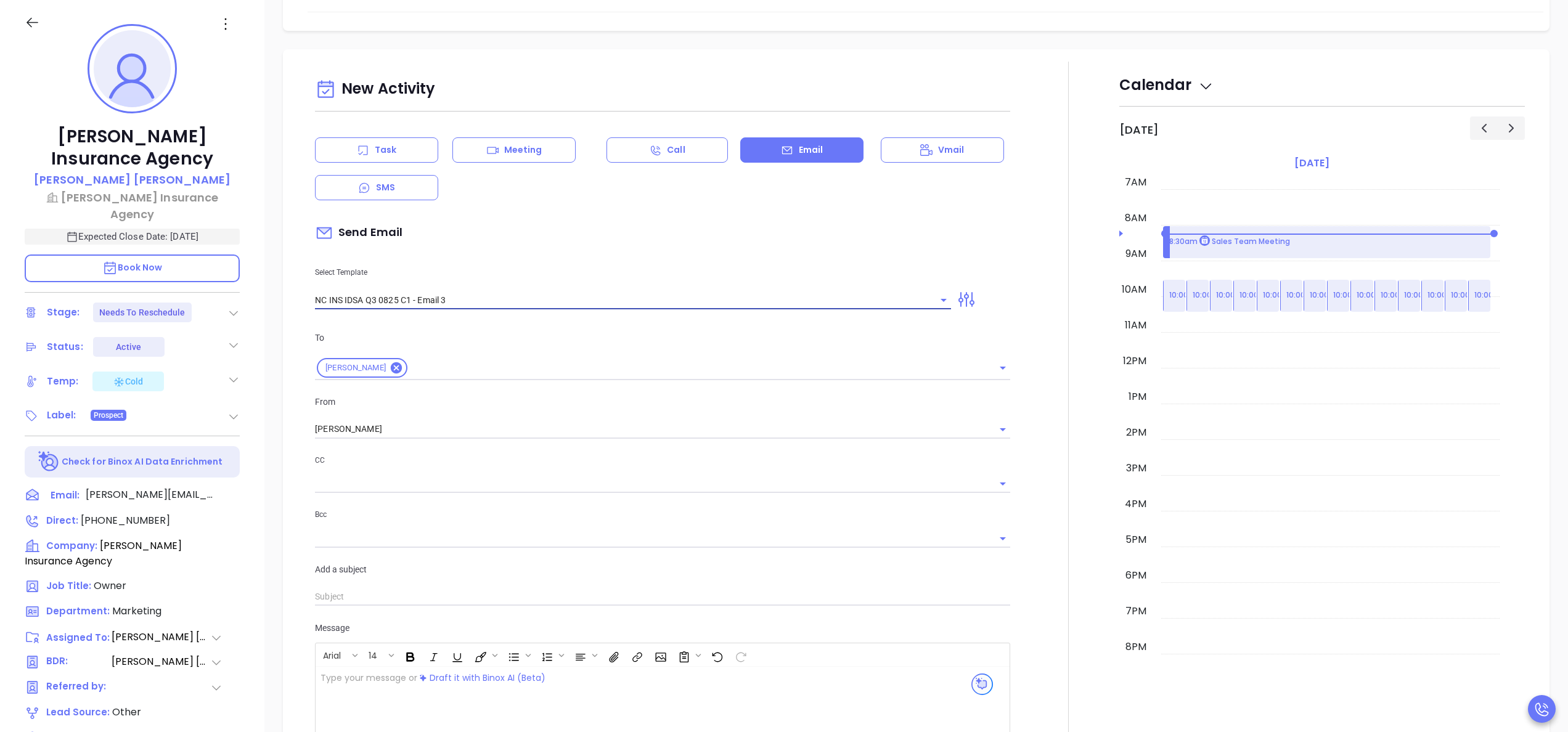
type input "[PERSON_NAME], could your agency survive a data breach?"
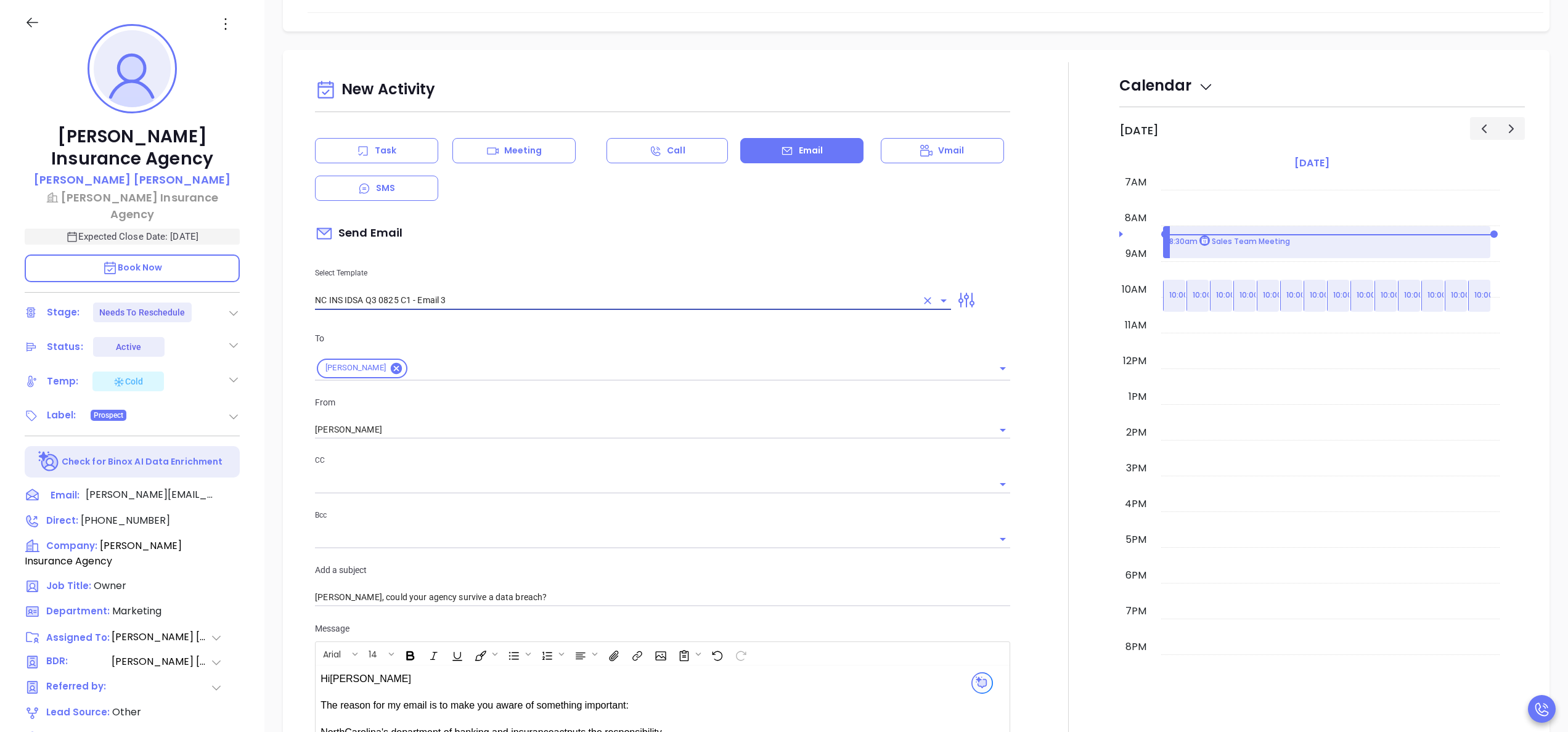
scroll to position [701, 0]
type input "NC INS IDSA Q3 0825 C1 - Email 3"
click at [1026, 481] on div at bounding box center [1068, 616] width 101 height 1110
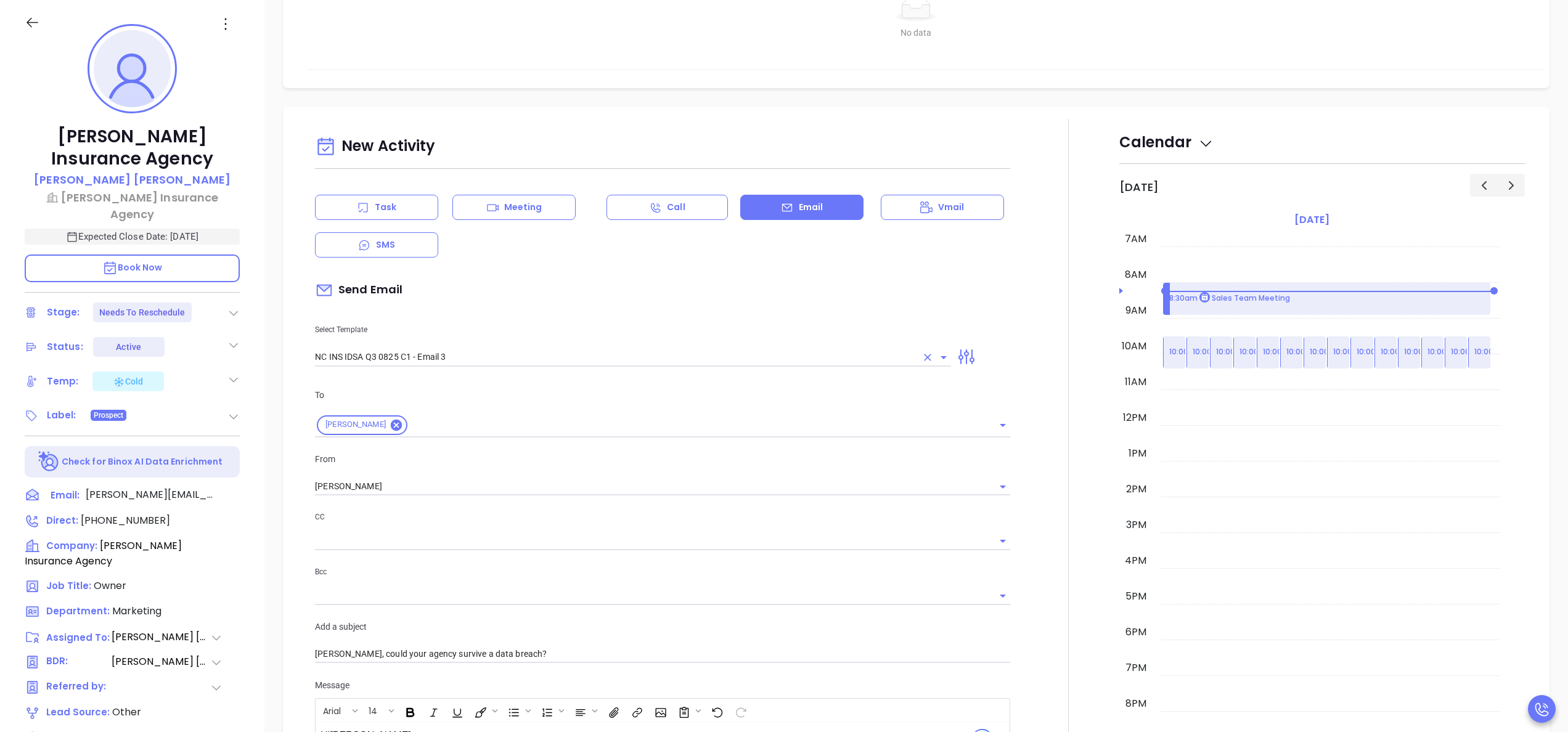
scroll to position [602, 0]
